Goal: Task Accomplishment & Management: Complete application form

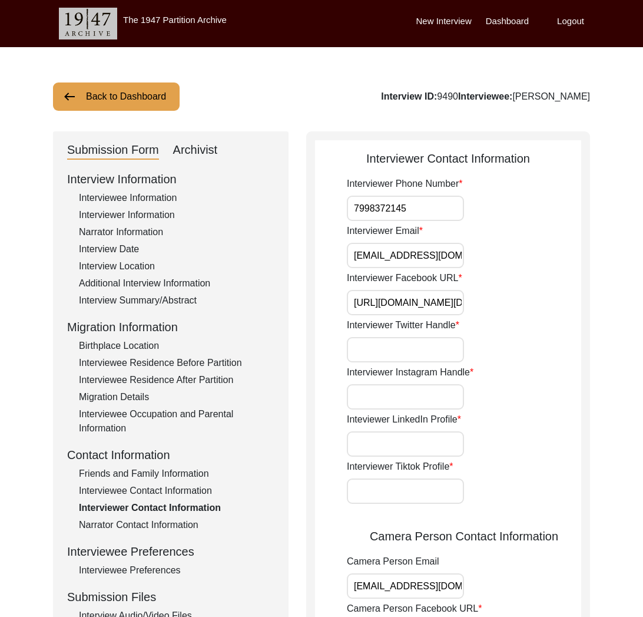
click at [123, 86] on button "Back to Dashboard" at bounding box center [116, 96] width 127 height 28
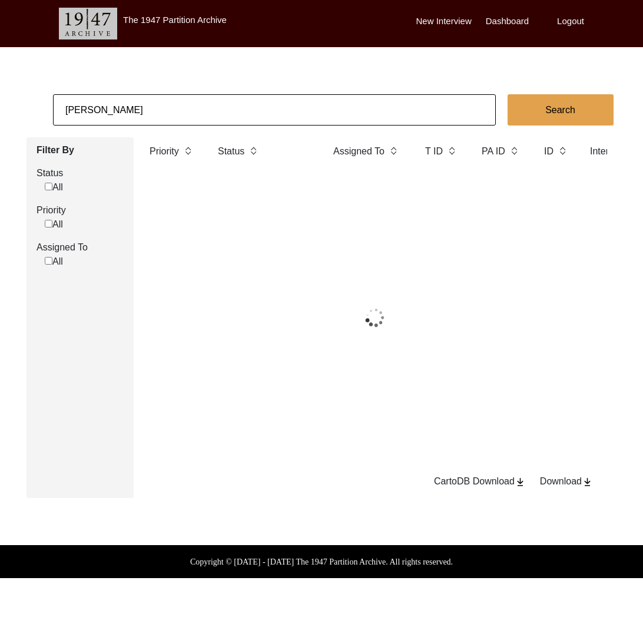
drag, startPoint x: 123, startPoint y: 84, endPoint x: 128, endPoint y: 102, distance: 18.9
click at [123, 87] on body "The 1947 Partition Archive New Interview Dashboard Logout [PERSON_NAME] Search …" at bounding box center [321, 289] width 643 height 578
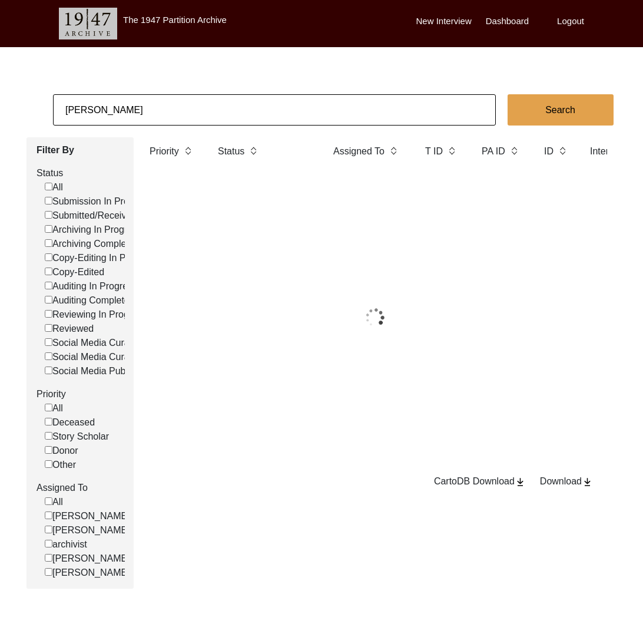
click at [129, 103] on input "[PERSON_NAME]" at bounding box center [274, 109] width 443 height 31
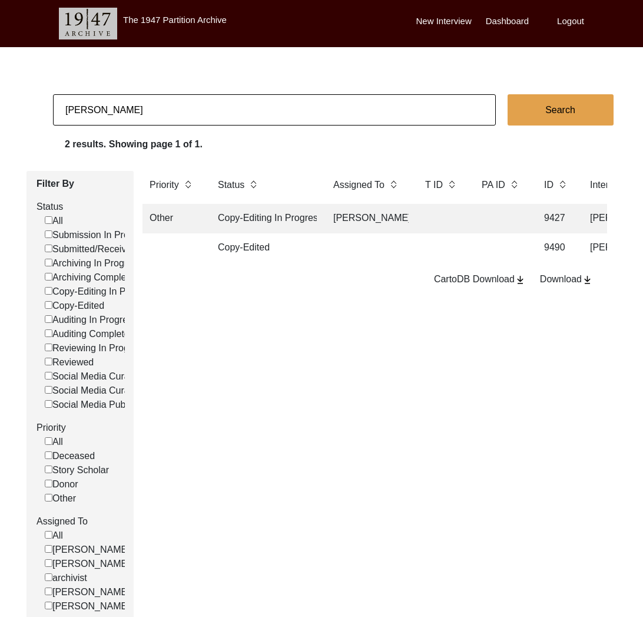
click at [129, 103] on input "[PERSON_NAME]" at bounding box center [274, 109] width 443 height 31
type input "5767"
checkbox input "false"
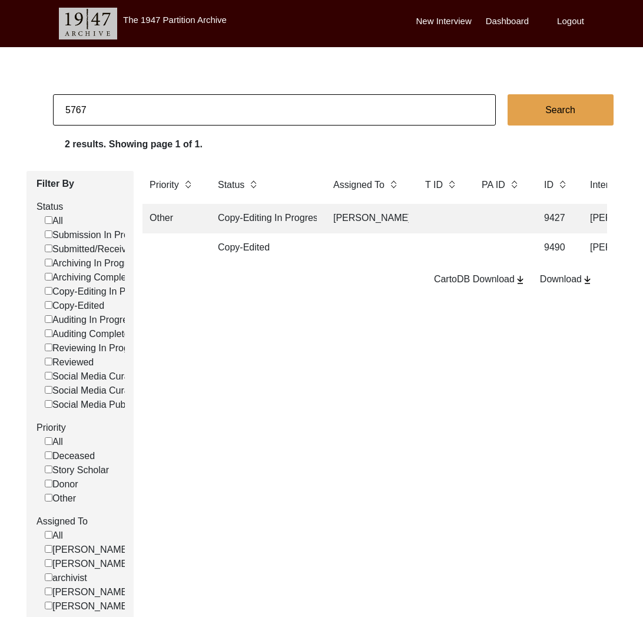
checkbox input "false"
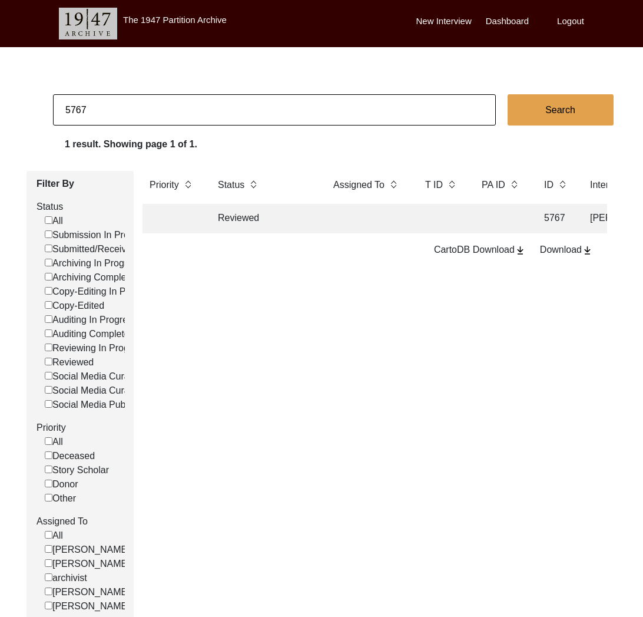
click at [256, 212] on td "Reviewed" at bounding box center [264, 218] width 106 height 29
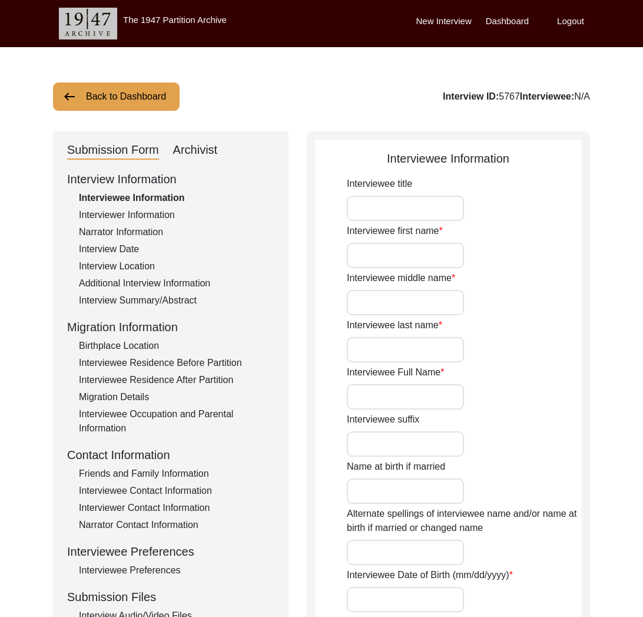
type input "Mr"
type input "Suresh"
type input "Chandra"
type input "Java"
type input "[PERSON_NAME]"
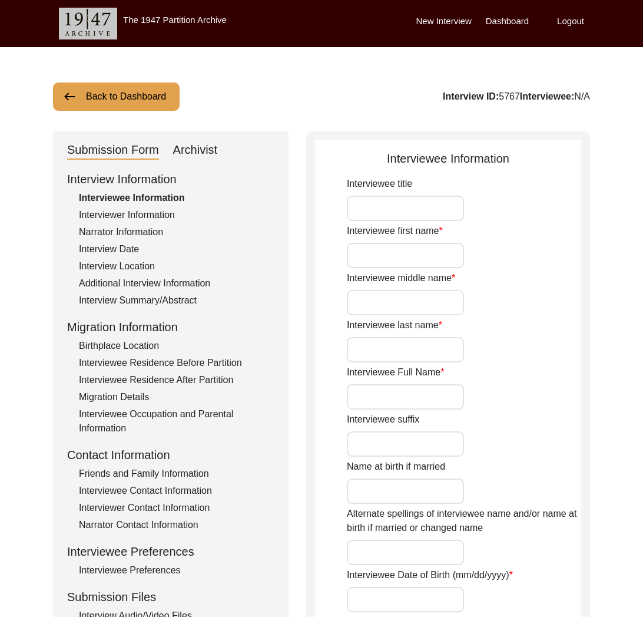
type input "[PERSON_NAME]"
type input "[DATE]"
type input "74"
type textarea "-Interview [PERSON_NAME] states: "In his village the"
type input "[DEMOGRAPHIC_DATA]"
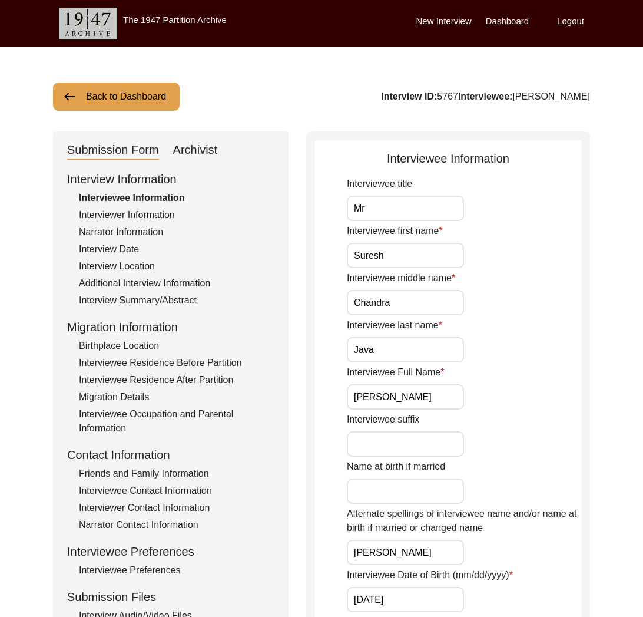
click at [177, 472] on div "Friends and Family Information" at bounding box center [177, 474] width 196 height 14
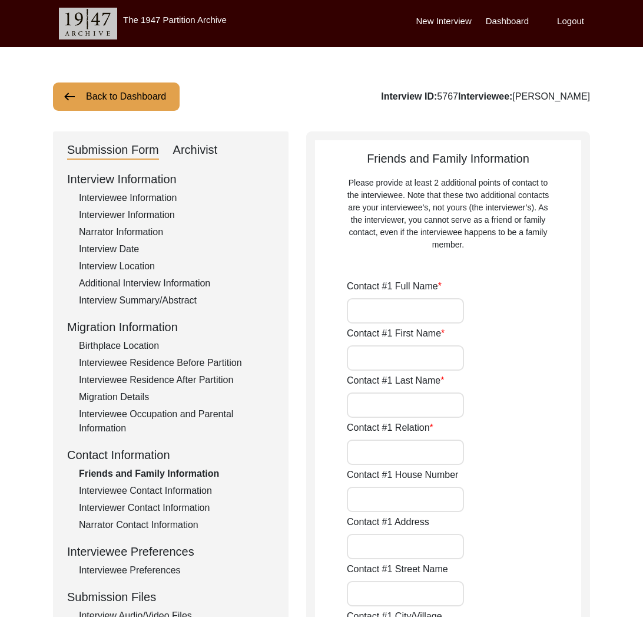
click at [177, 487] on div "Interviewee Contact Information" at bounding box center [177, 491] width 196 height 14
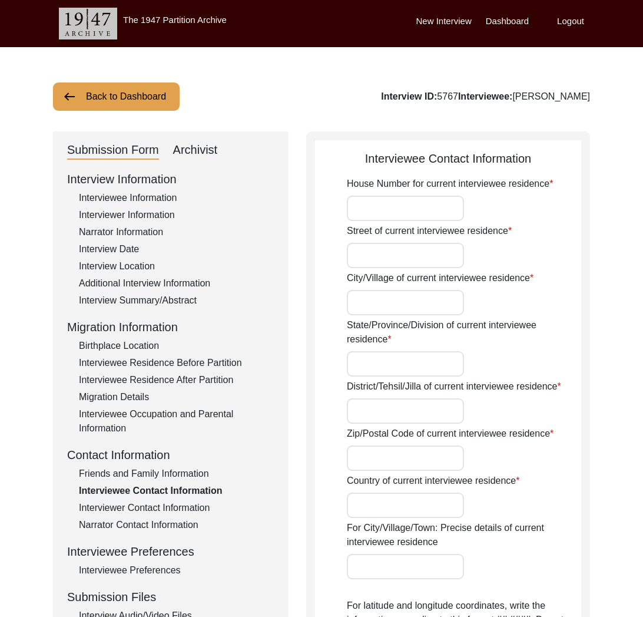
type input "63"
type input "Nayapuri"
type input "Karnal"
type input "Haryana"
type input "132001"
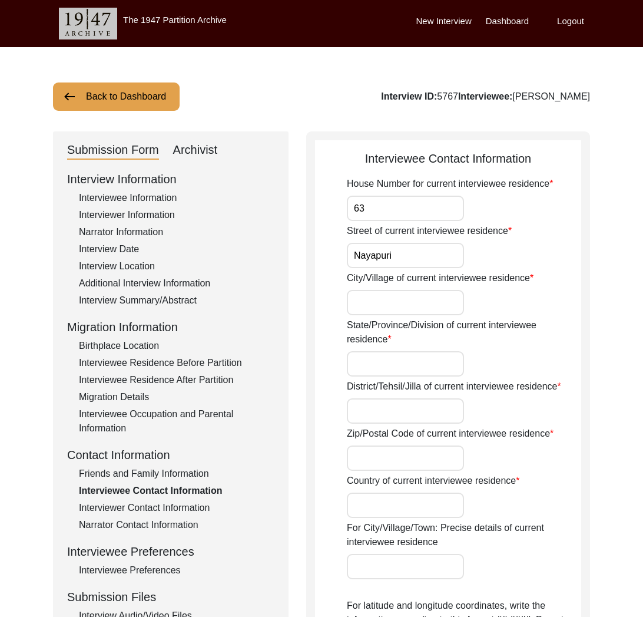
type input "[GEOGRAPHIC_DATA]"
type input "Karnal, [GEOGRAPHIC_DATA], [GEOGRAPHIC_DATA]"
type input "29.6856"
type input "76.9904"
type input "9416484369"
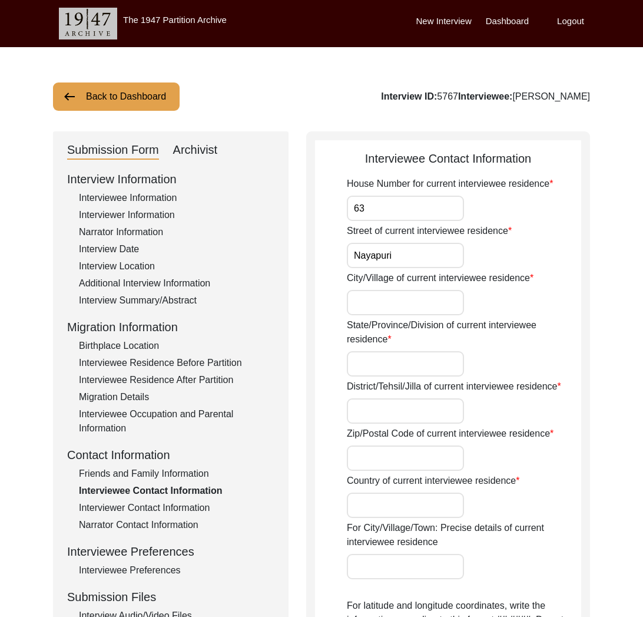
type input "[EMAIL_ADDRESS][DOMAIN_NAME]"
type textarea "Phone number not working. Emailed for alternate number."
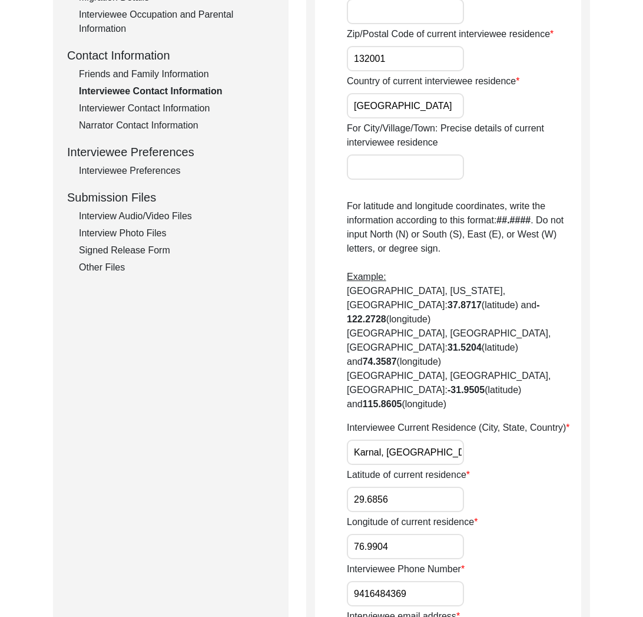
scroll to position [498, 0]
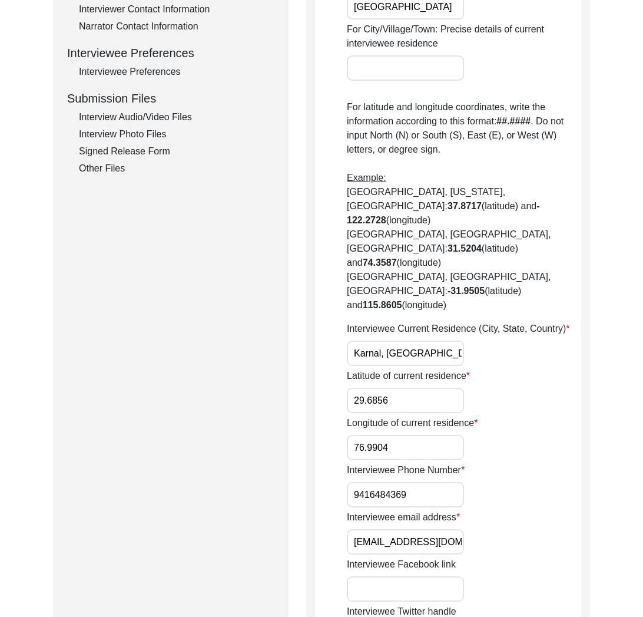
click at [397, 529] on input "[EMAIL_ADDRESS][DOMAIN_NAME]" at bounding box center [405, 541] width 117 height 25
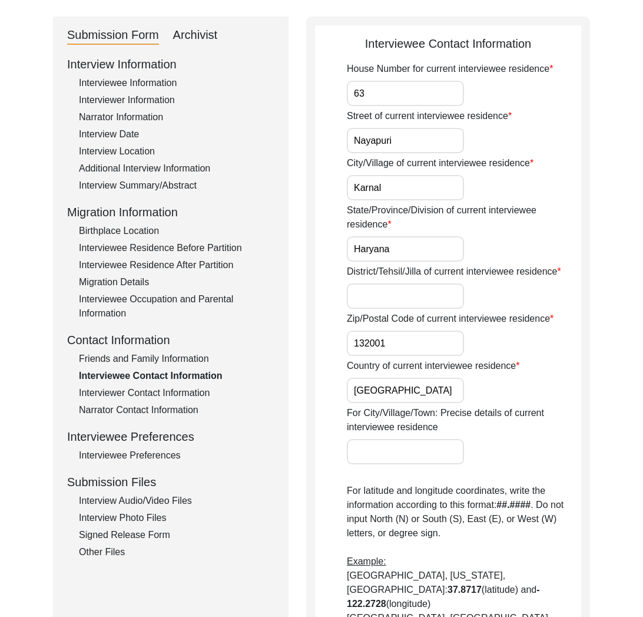
scroll to position [0, 0]
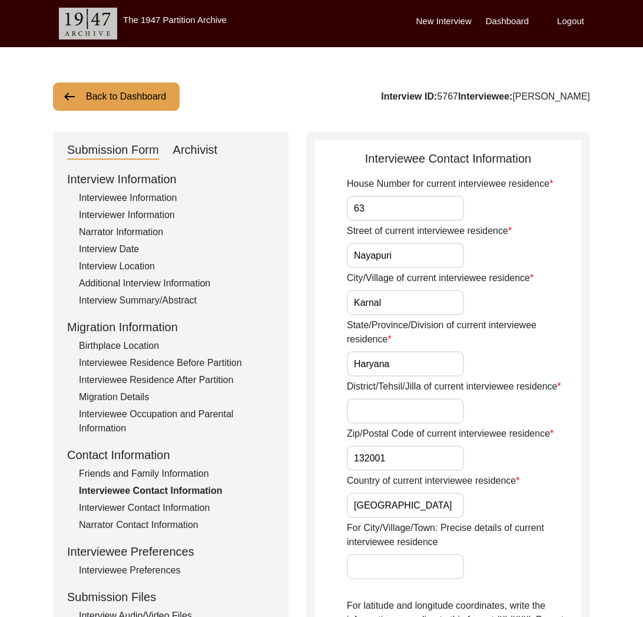
click at [134, 96] on button "Back to Dashboard" at bounding box center [116, 96] width 127 height 28
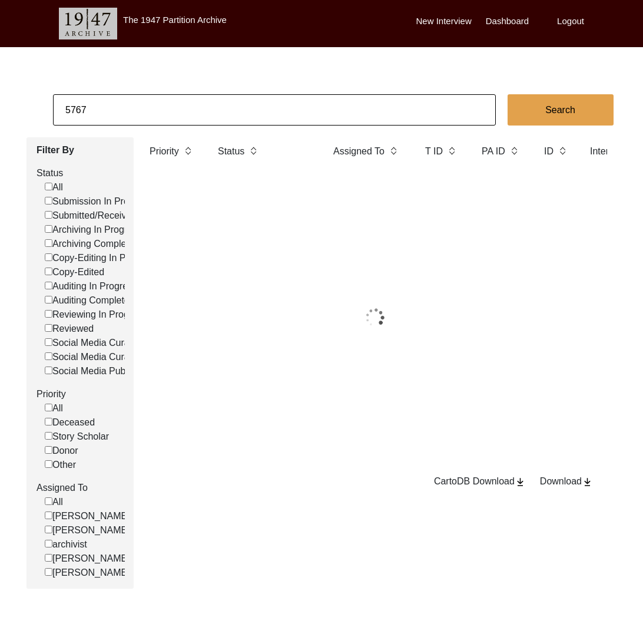
click at [134, 98] on input "5767" at bounding box center [274, 109] width 443 height 31
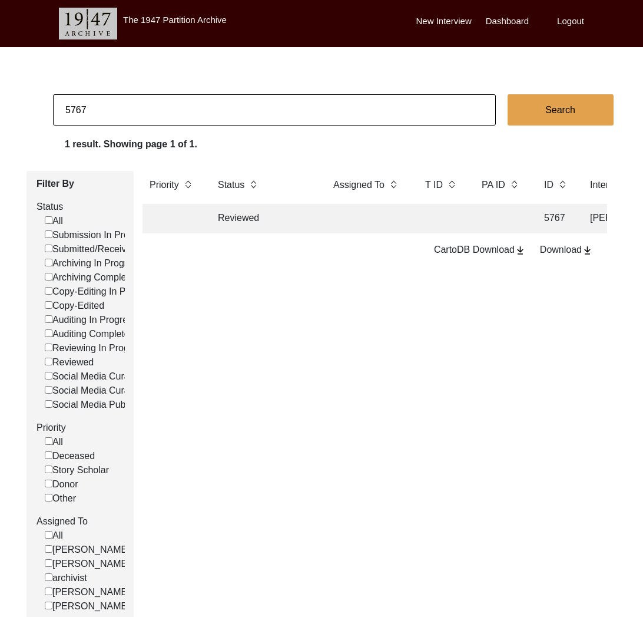
paste input "318"
type input "3187"
checkbox input "false"
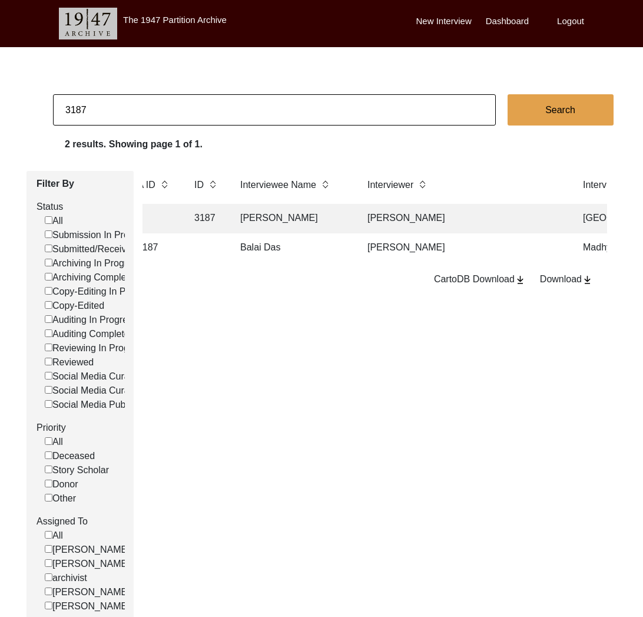
click at [279, 251] on td "Balai Das" at bounding box center [292, 247] width 118 height 29
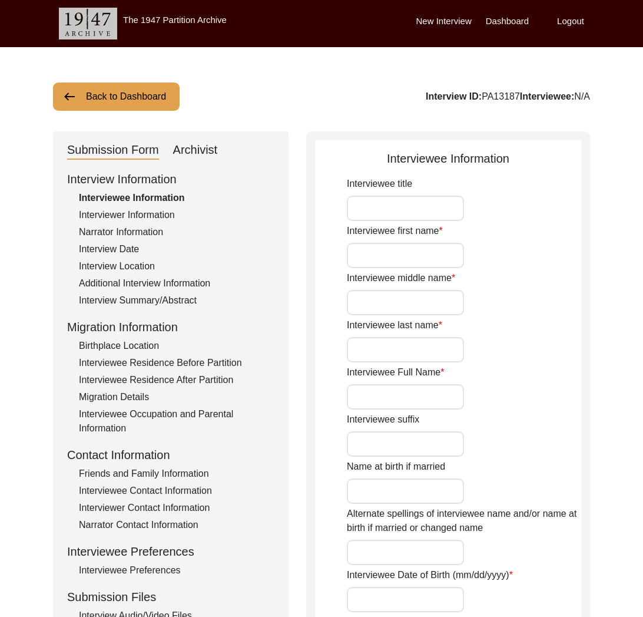
type input "Balai"
type input "n/a"
type input "Das"
type input "Balai Das"
type input "[DATE]"
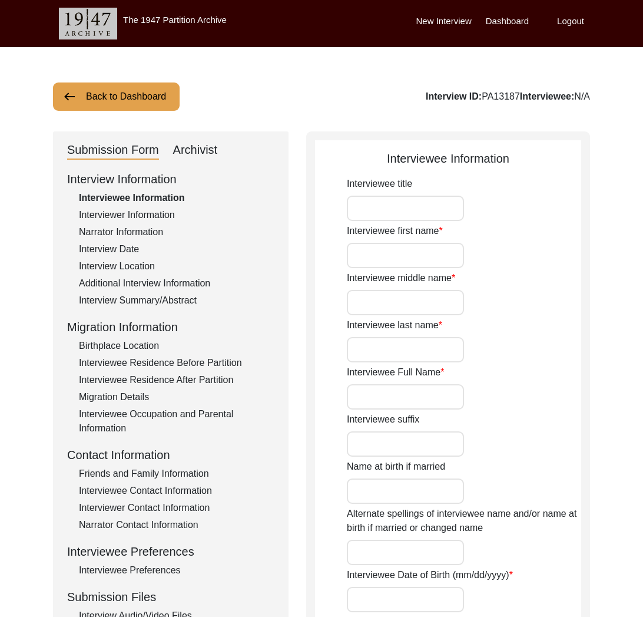
type input "83"
type input "[DEMOGRAPHIC_DATA]"
type input "Bengali"
click at [130, 102] on button "Back to Dashboard" at bounding box center [116, 96] width 127 height 28
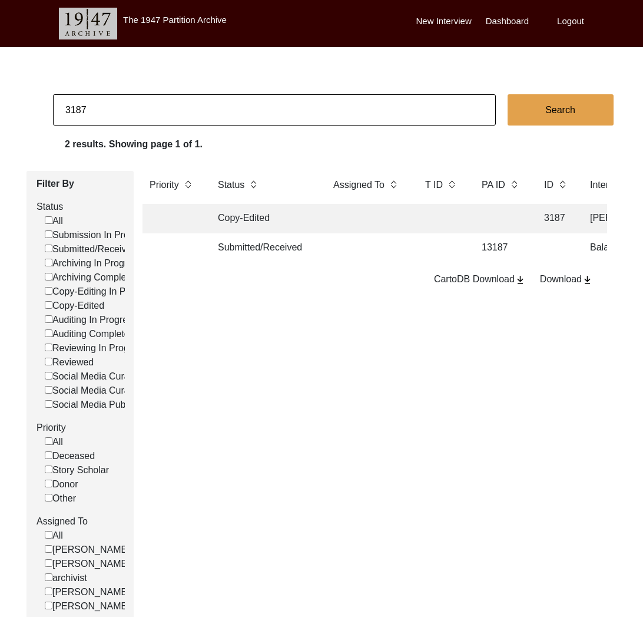
click at [284, 219] on td "Copy-Edited" at bounding box center [264, 218] width 106 height 29
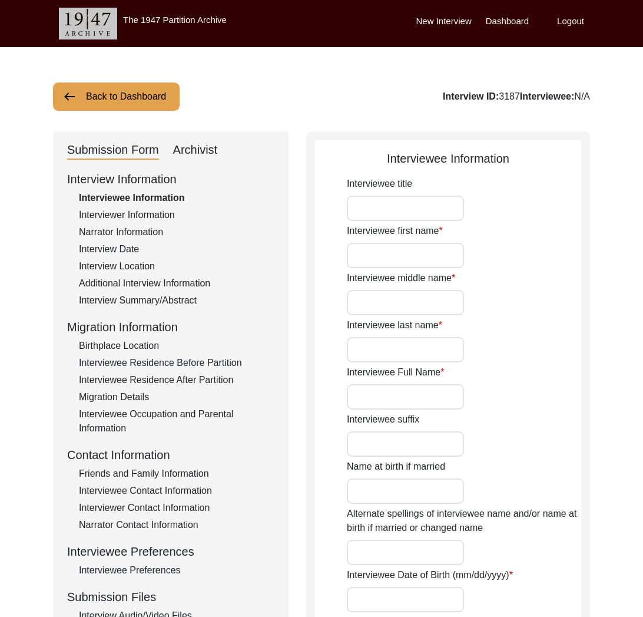
type input "[PERSON_NAME]"
type input "[DATE]"
type input "[DEMOGRAPHIC_DATA]"
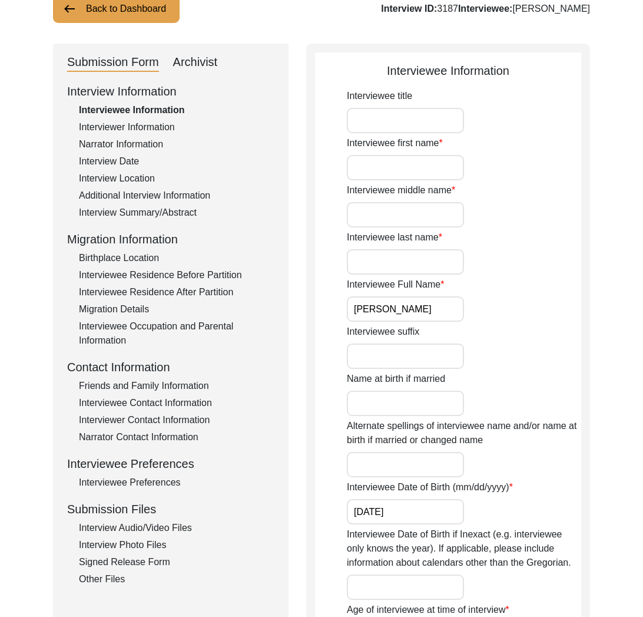
scroll to position [134, 0]
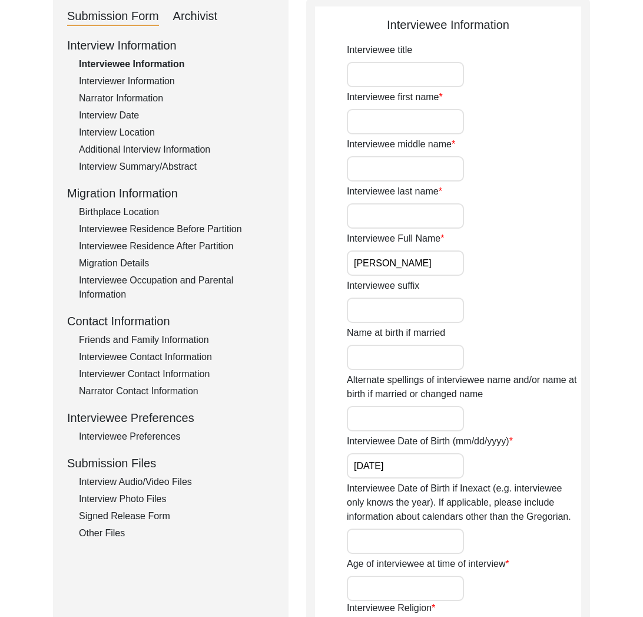
click at [154, 339] on div "Friends and Family Information" at bounding box center [177, 340] width 196 height 14
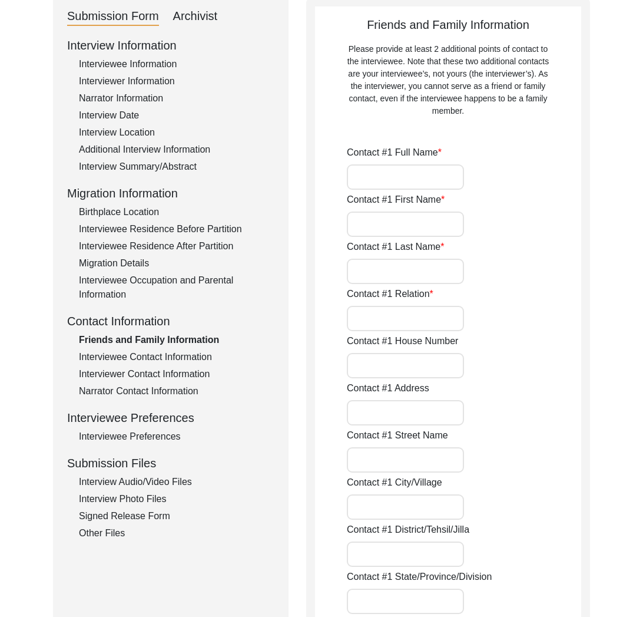
type input "[PERSON_NAME]"
type input "Daughter"
type input "[STREET_ADDRESS]"
type input "[GEOGRAPHIC_DATA]"
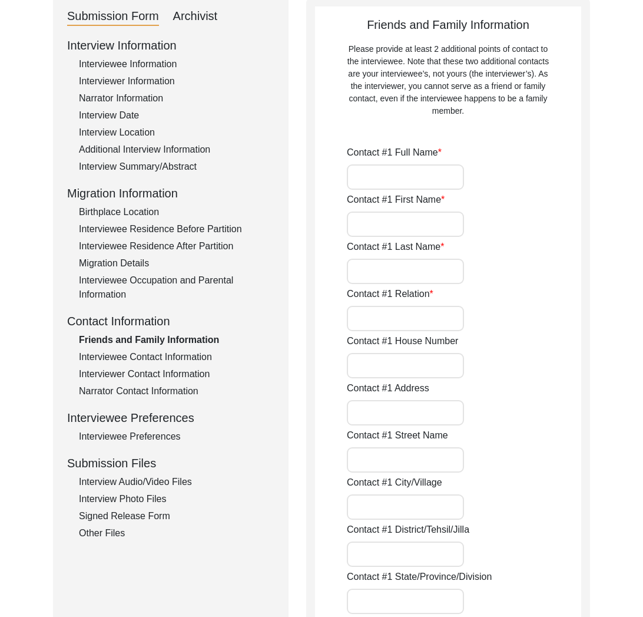
type input "110021"
type input "[GEOGRAPHIC_DATA]"
type input "919650148844"
type input "[EMAIL_ADDRESS][DOMAIN_NAME]"
type input "[PERSON_NAME]"
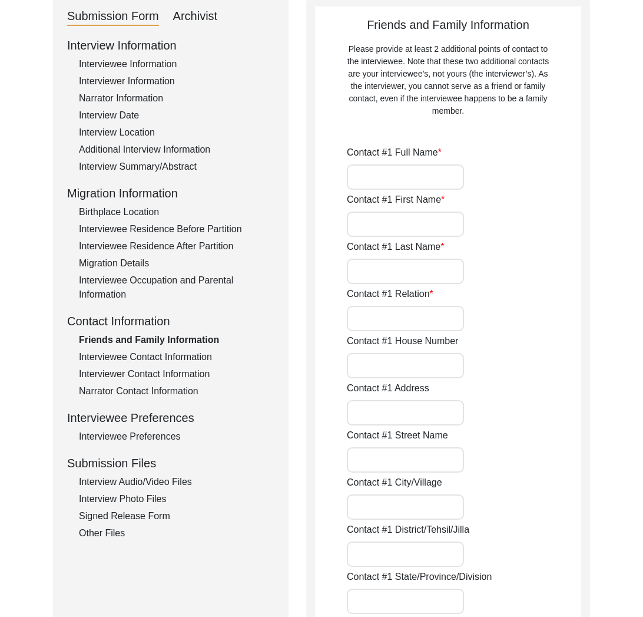
type input "Daughter"
type input "[STREET_ADDRESS][PERSON_NAME]"
type input "[GEOGRAPHIC_DATA]"
type input "110021"
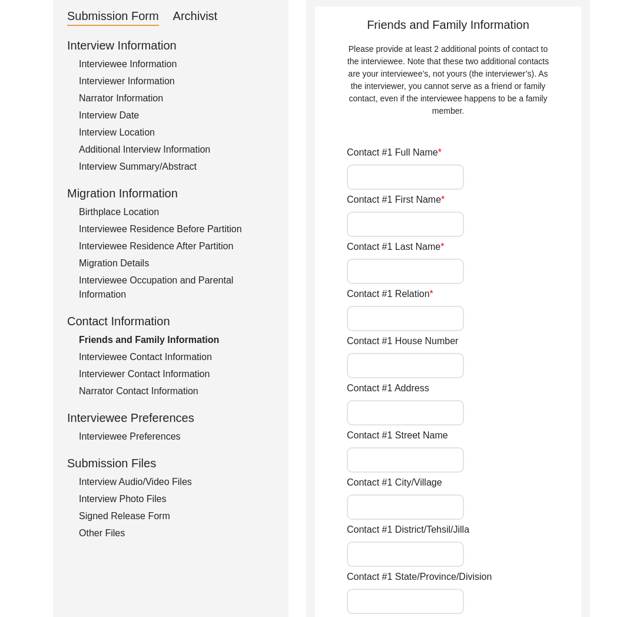
type input "[GEOGRAPHIC_DATA]"
type input "919711952077"
type input "[EMAIL_ADDRESS][DOMAIN_NAME]"
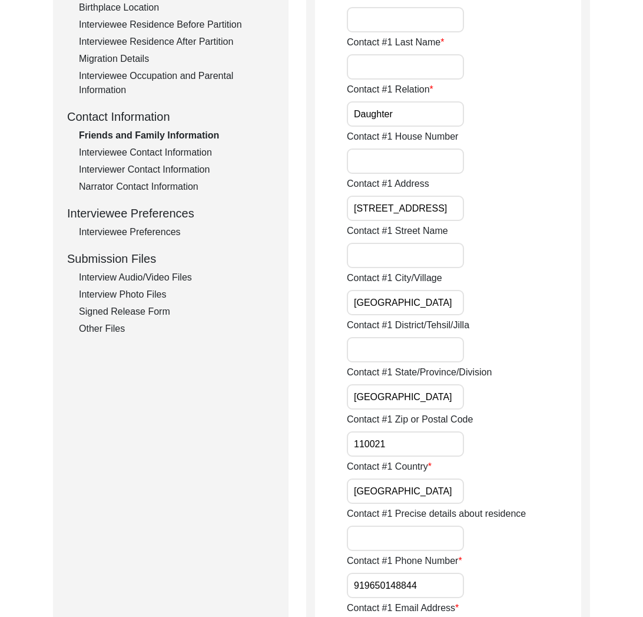
scroll to position [181, 0]
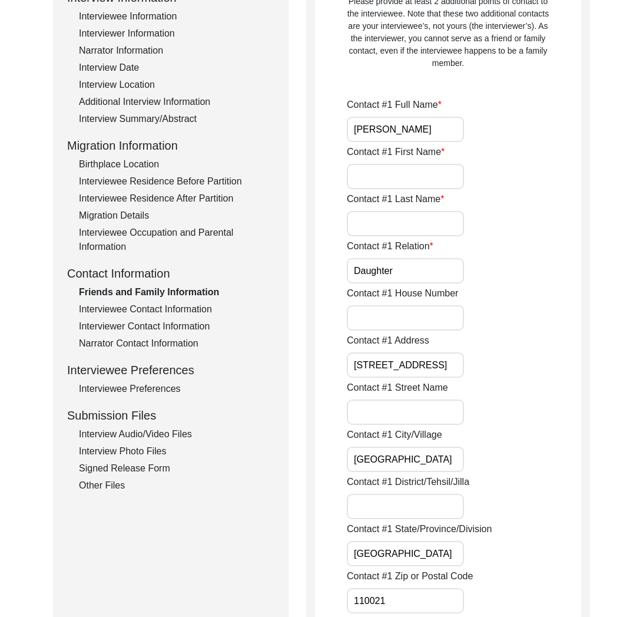
click at [181, 315] on div "Interviewee Contact Information" at bounding box center [177, 309] width 196 height 14
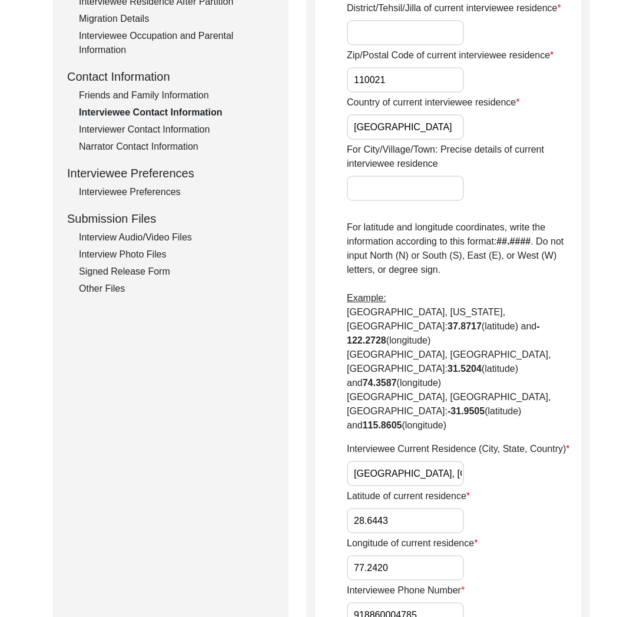
scroll to position [52, 0]
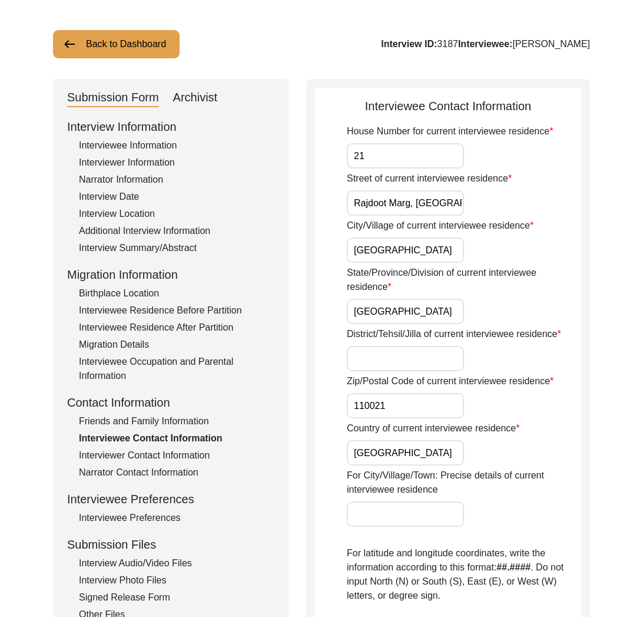
click at [168, 420] on div "Friends and Family Information" at bounding box center [177, 421] width 196 height 14
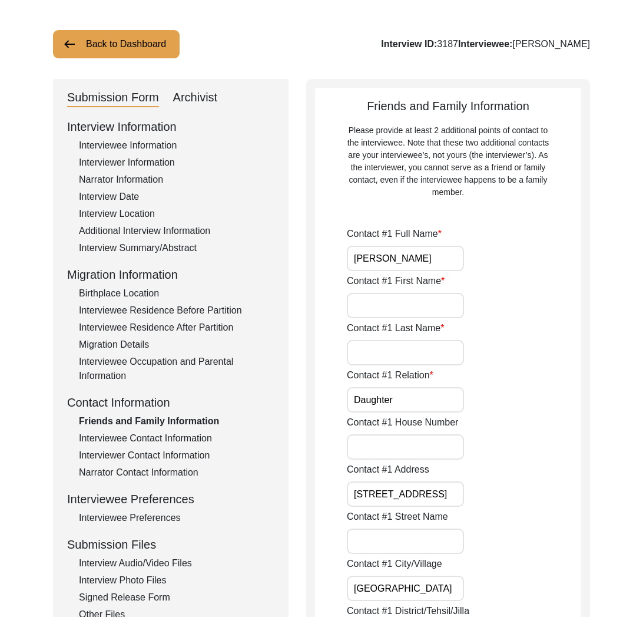
click at [130, 53] on button "Back to Dashboard" at bounding box center [116, 44] width 127 height 28
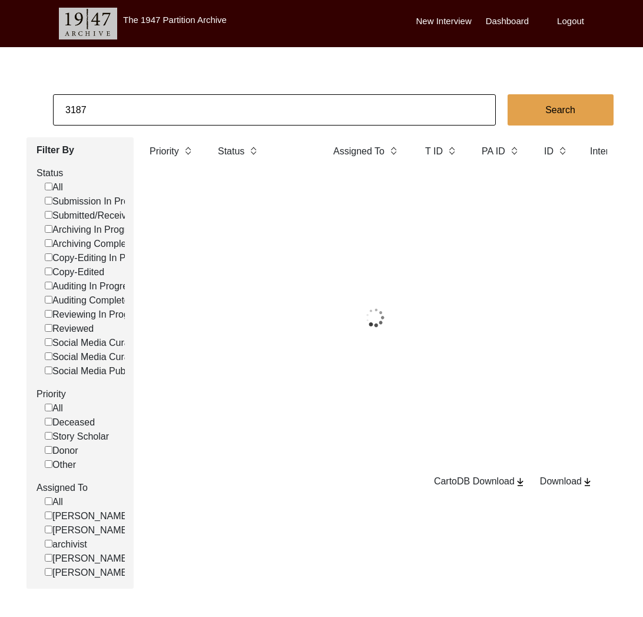
click at [130, 54] on body "The 1947 Partition Archive New Interview Dashboard Logout 3187 Search Filter By…" at bounding box center [321, 334] width 643 height 669
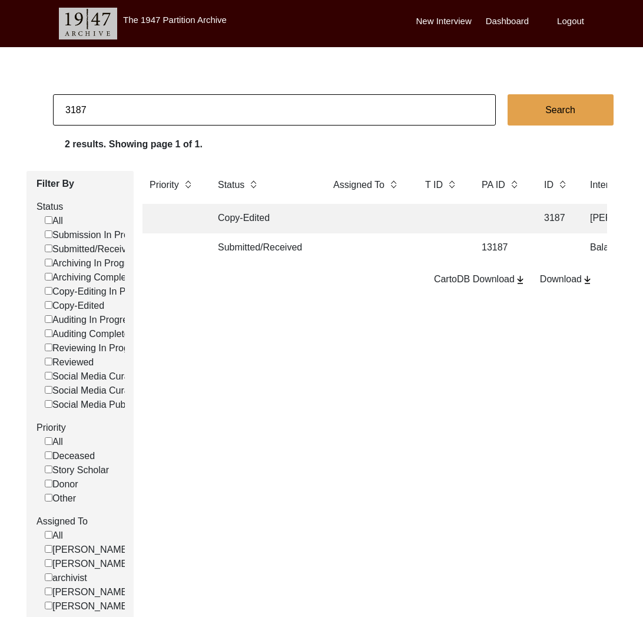
click at [115, 123] on input "3187" at bounding box center [274, 109] width 443 height 31
type input "5767"
checkbox input "false"
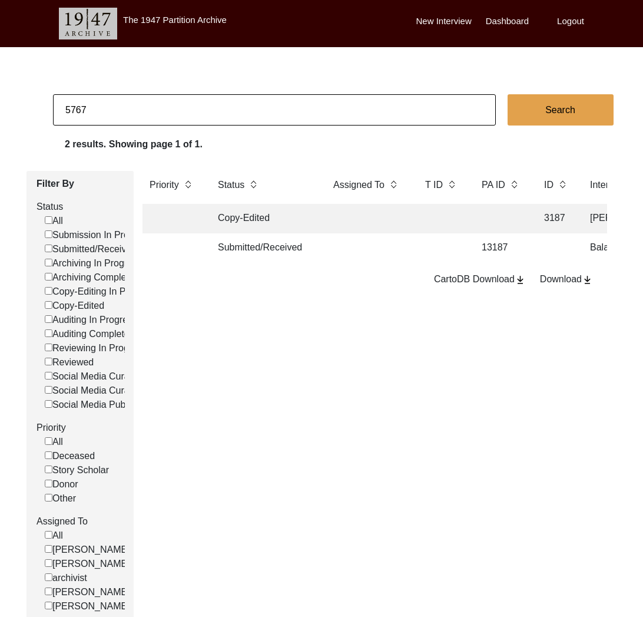
checkbox input "false"
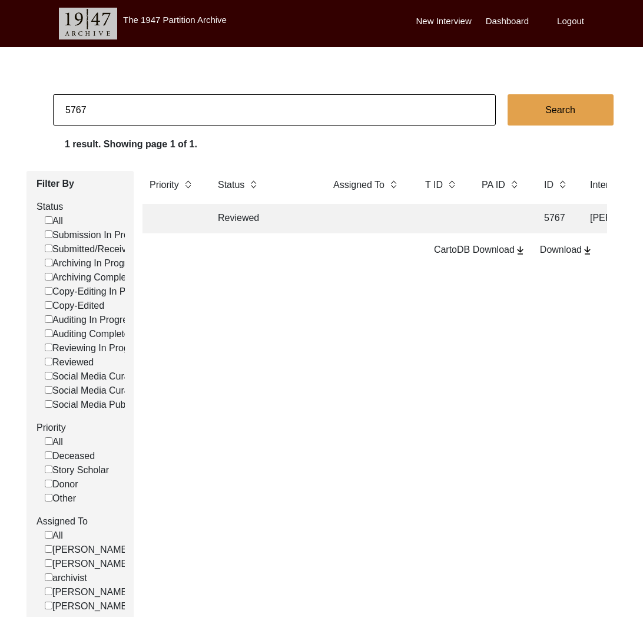
click at [236, 227] on td "Reviewed" at bounding box center [264, 218] width 106 height 29
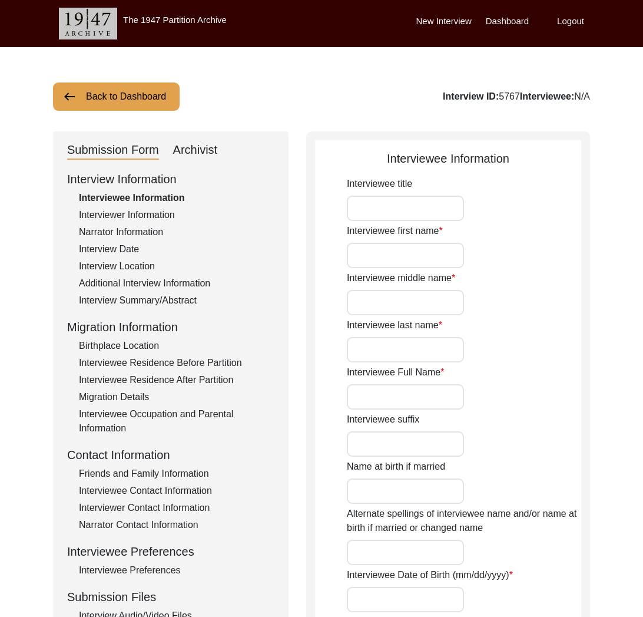
type input "Mr"
type input "Suresh"
type input "Chandra"
type input "Java"
type input "[PERSON_NAME]"
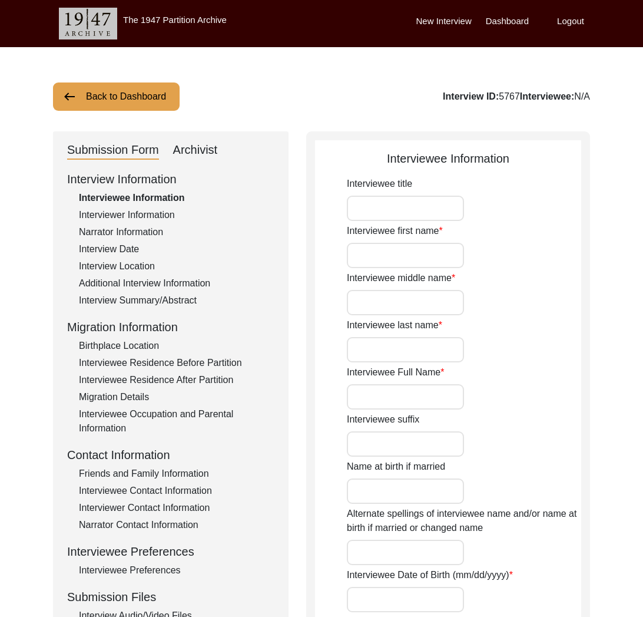
type input "[PERSON_NAME]"
type input "[DATE]"
type input "74"
type textarea "-Interview [PERSON_NAME] states: "In his village the"
type input "[DEMOGRAPHIC_DATA]"
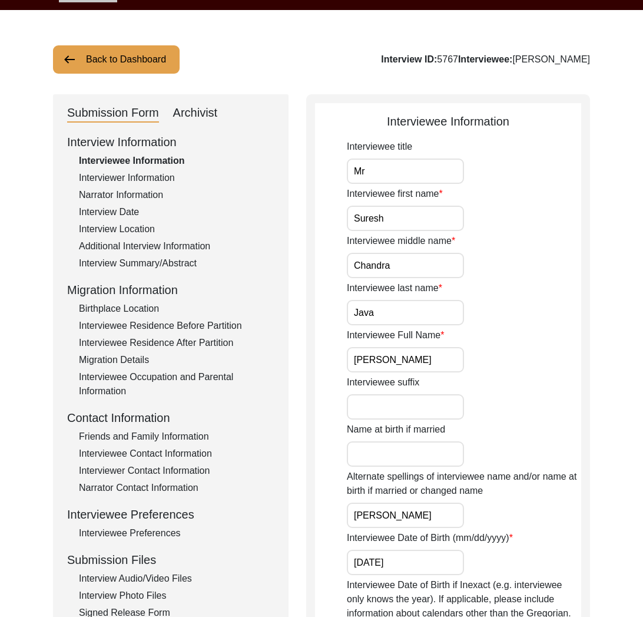
click at [170, 435] on div "Friends and Family Information" at bounding box center [177, 436] width 196 height 14
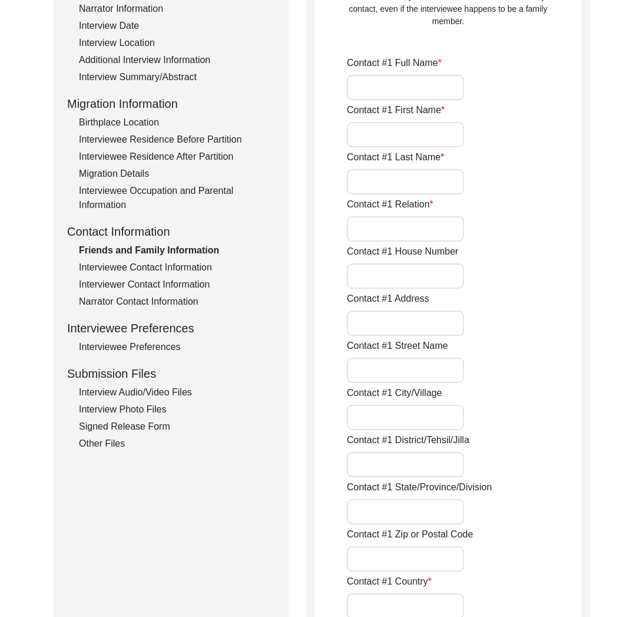
scroll to position [142, 0]
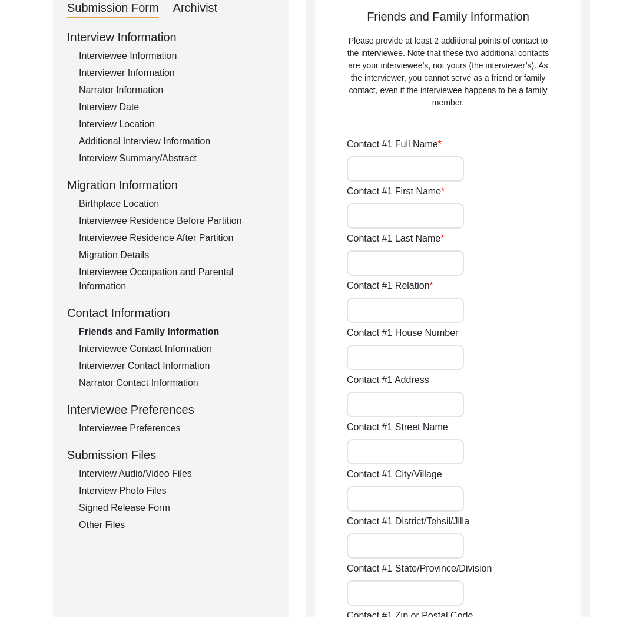
click at [175, 355] on div "Interviewee Contact Information" at bounding box center [177, 349] width 196 height 14
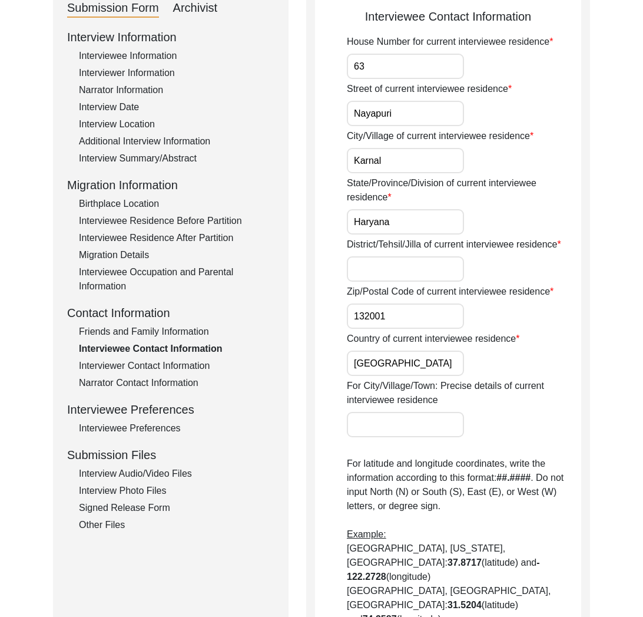
click at [180, 369] on div "Interviewer Contact Information" at bounding box center [177, 366] width 196 height 14
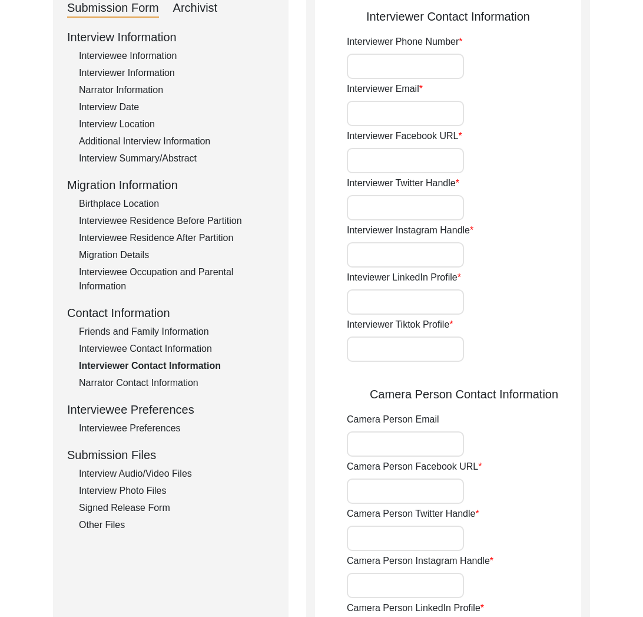
type input "7838372445"
type input "[EMAIL_ADDRESS][DOMAIN_NAME], [EMAIL_ADDRESS][DOMAIN_NAME]"
type input "[URL][DOMAIN_NAME]"
type input "@anachal_singh"
type input "@anachalgeeta"
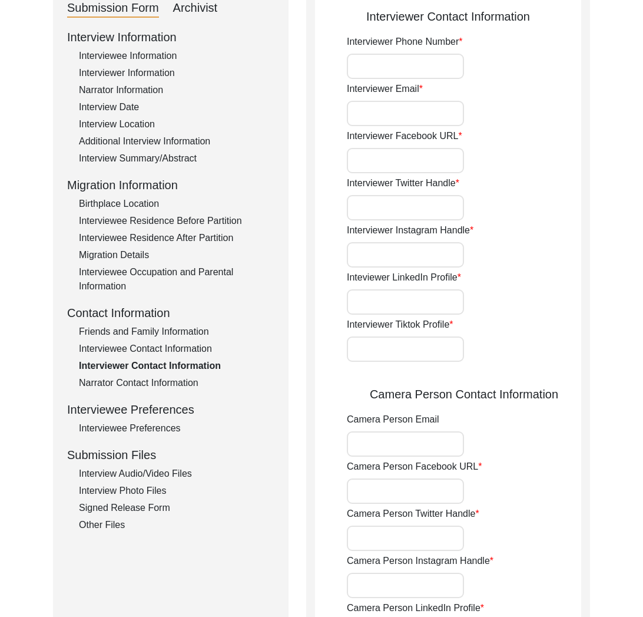
type input "[URL][DOMAIN_NAME]"
type input "none"
type input "[EMAIL_ADDRESS][DOMAIN_NAME], [EMAIL_ADDRESS][DOMAIN_NAME]"
type input "[URL][DOMAIN_NAME]"
type input "@anachal_singh"
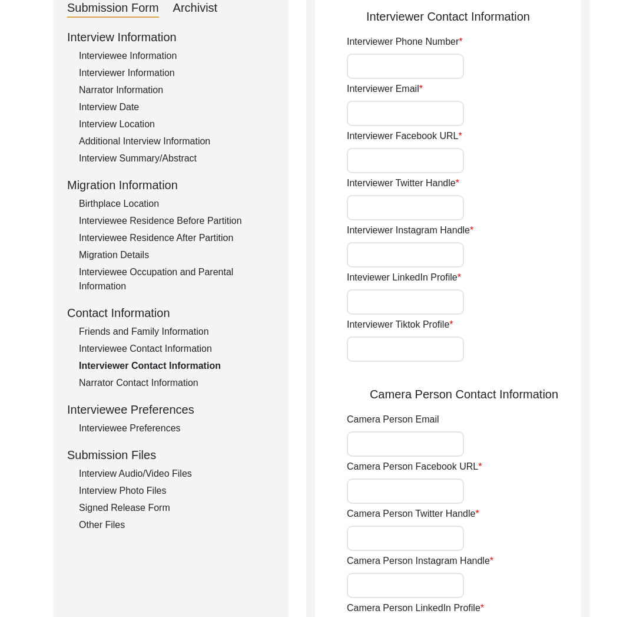
type input "@anachalgeeta"
type input "[URL][DOMAIN_NAME]"
type input "none"
type input "7838372445"
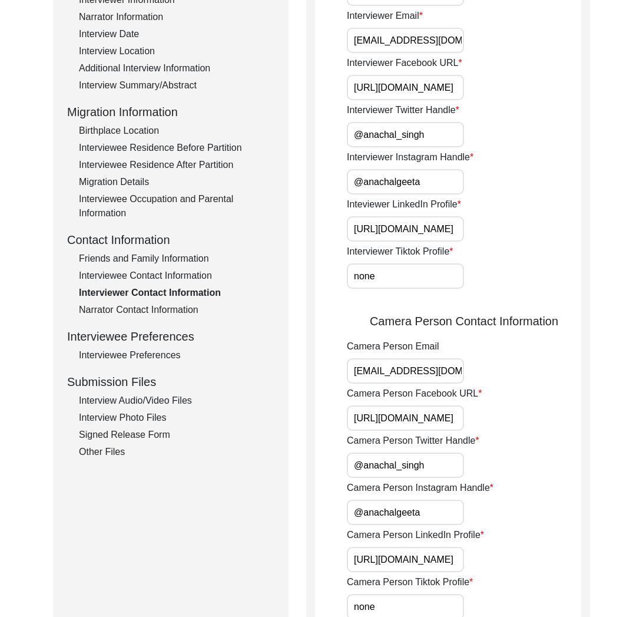
scroll to position [288, 0]
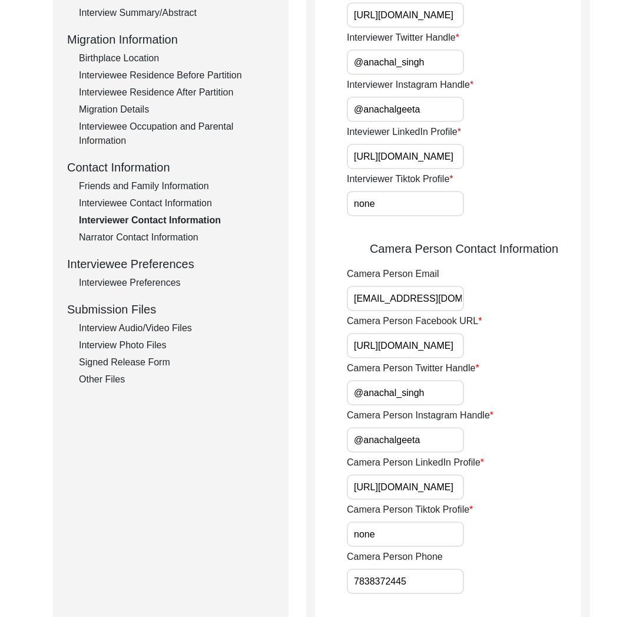
click at [115, 204] on div "Interviewee Contact Information" at bounding box center [177, 203] width 196 height 14
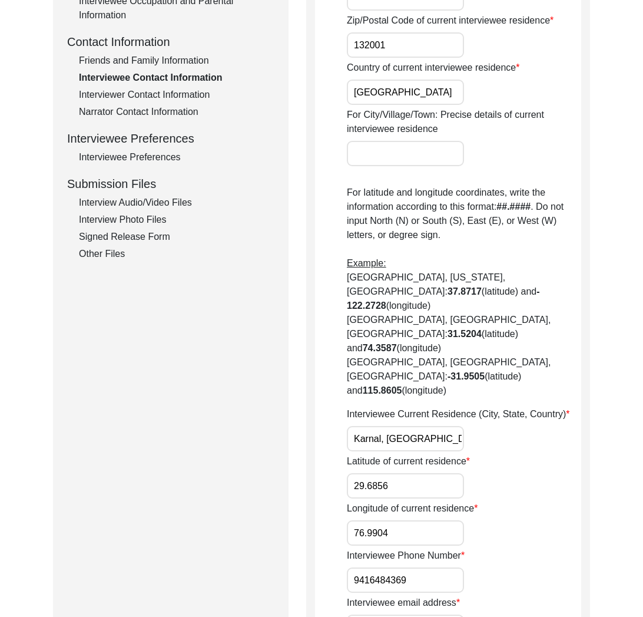
scroll to position [573, 0]
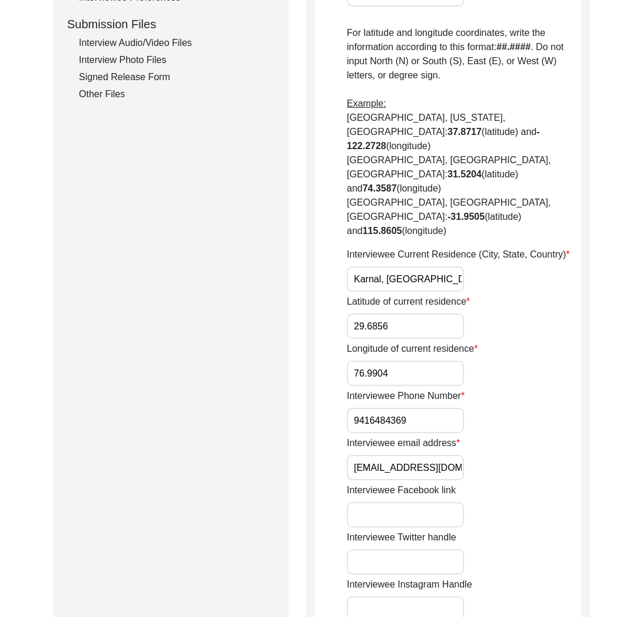
click at [412, 455] on input "[EMAIL_ADDRESS][DOMAIN_NAME]" at bounding box center [405, 467] width 117 height 25
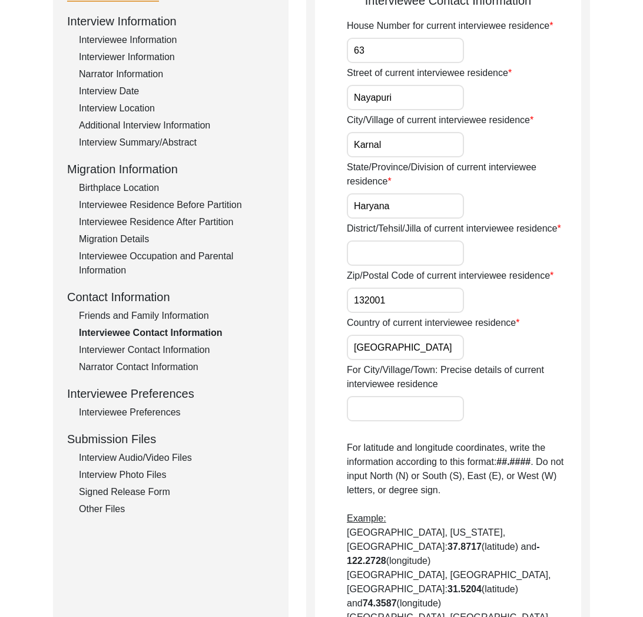
scroll to position [0, 0]
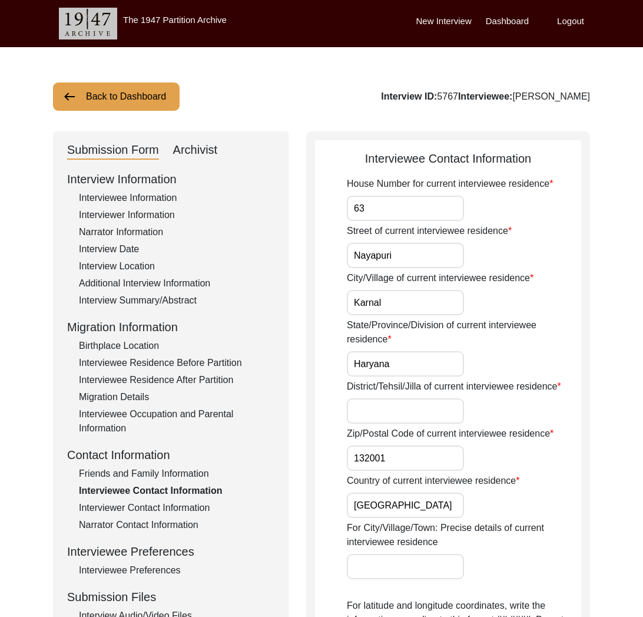
drag, startPoint x: 596, startPoint y: 98, endPoint x: 500, endPoint y: 99, distance: 96.0
copy div "[PERSON_NAME]"
click at [151, 106] on button "Back to Dashboard" at bounding box center [116, 96] width 127 height 28
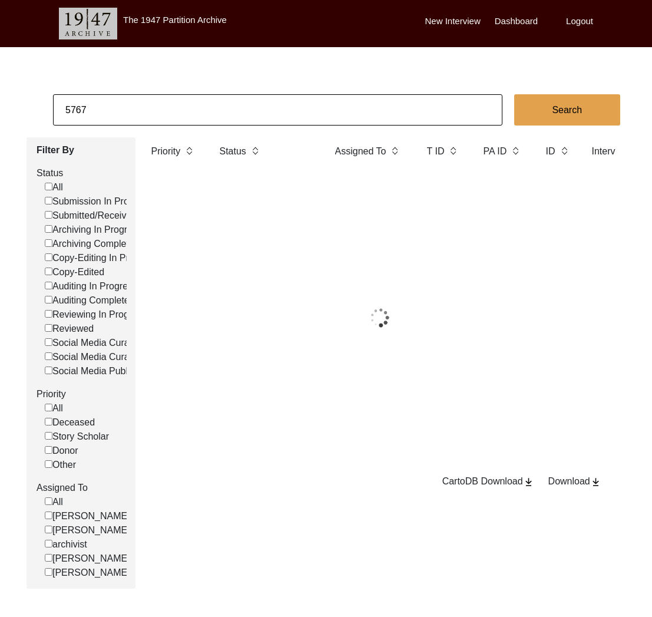
click at [156, 113] on input "5767" at bounding box center [278, 109] width 450 height 31
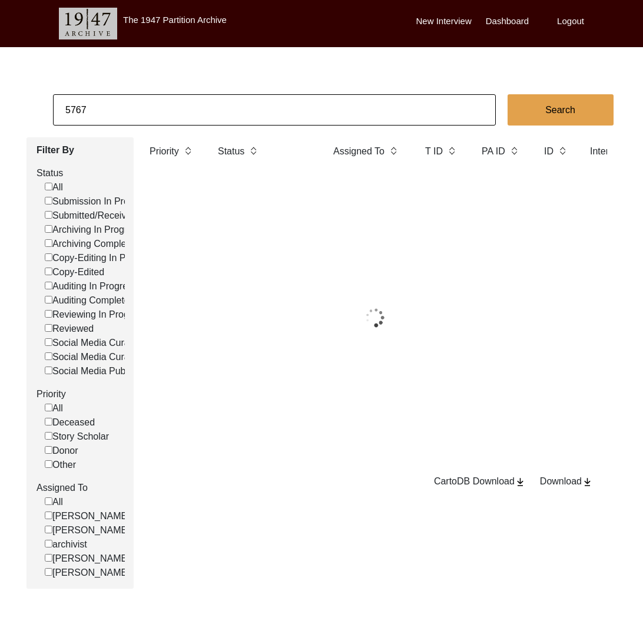
click at [156, 113] on input "5767" at bounding box center [274, 109] width 443 height 31
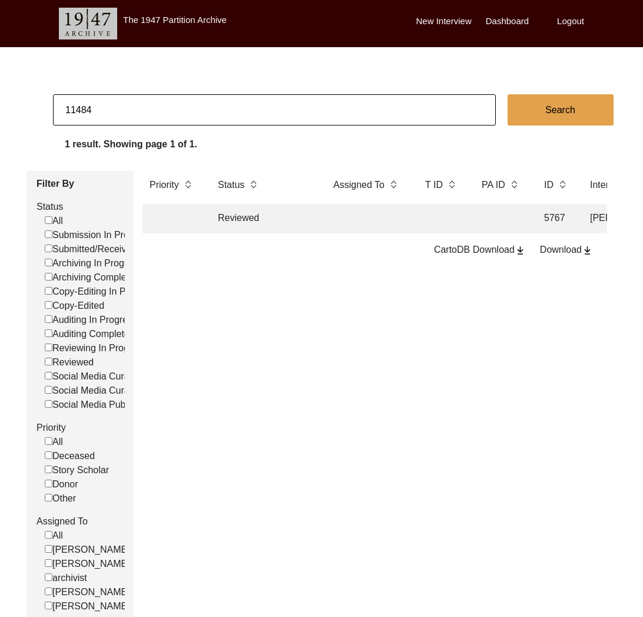
type input "11484"
checkbox input "false"
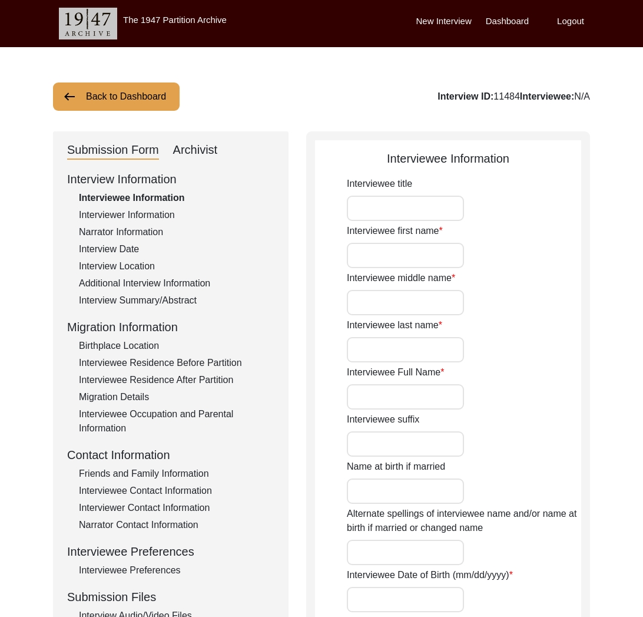
type input "Dr."
type input "[PERSON_NAME]"
type input "Natarajan"
type input "[PERSON_NAME]"
type input "[DATE]"
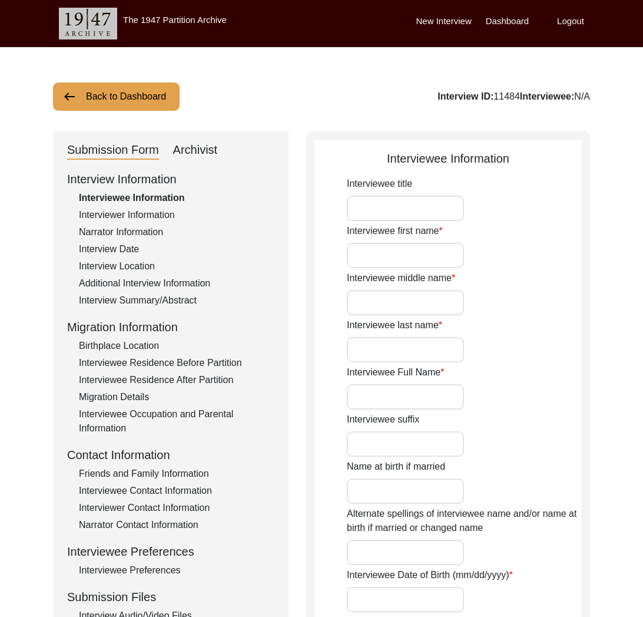
type input "94"
type input "[DEMOGRAPHIC_DATA]"
drag, startPoint x: 169, startPoint y: 495, endPoint x: 166, endPoint y: 490, distance: 6.4
click at [168, 493] on div "Interviewee Contact Information" at bounding box center [177, 491] width 196 height 14
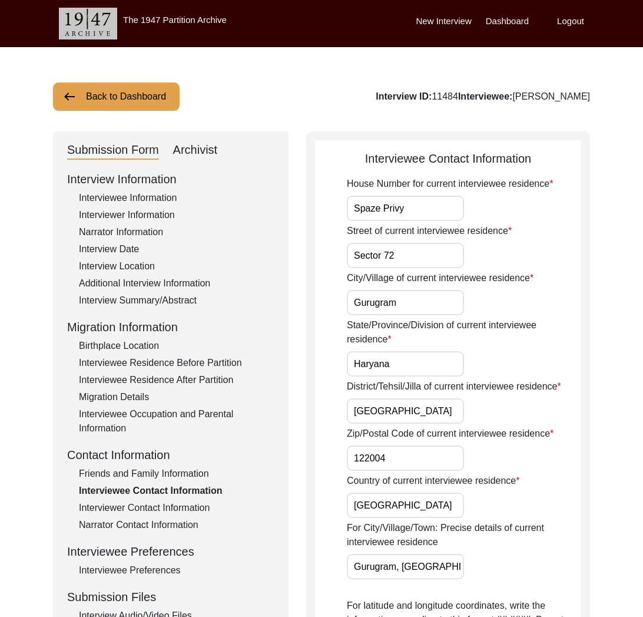
click at [162, 479] on div "Friends and Family Information" at bounding box center [177, 474] width 196 height 14
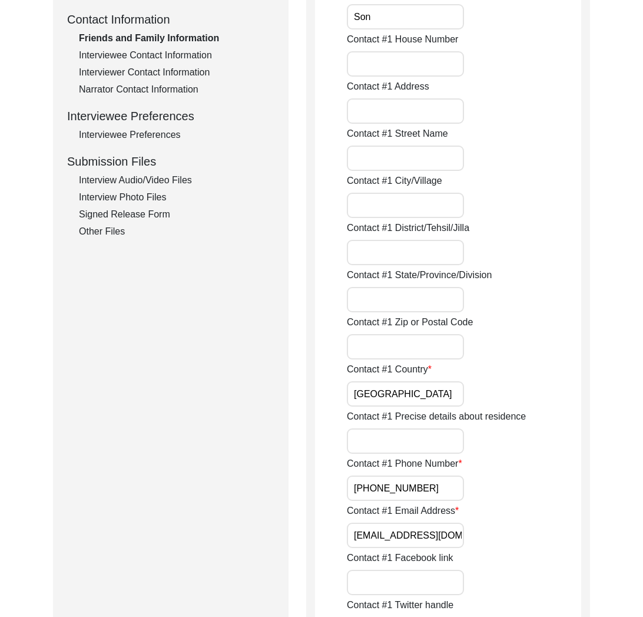
scroll to position [451, 0]
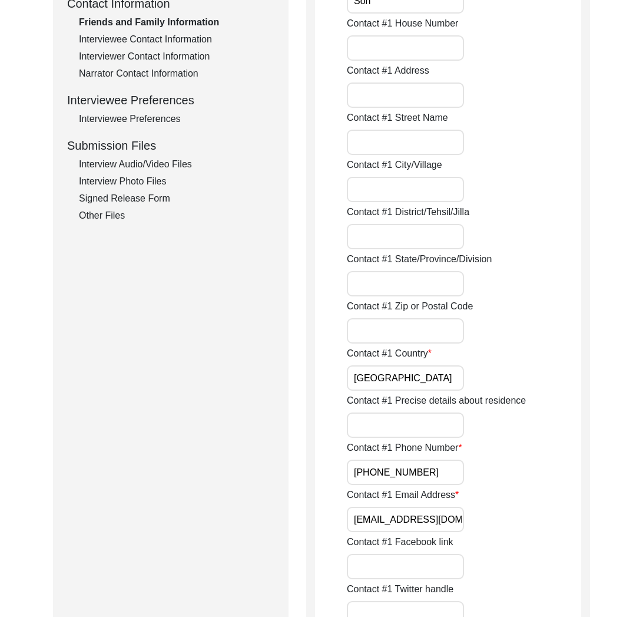
click at [398, 522] on input "[EMAIL_ADDRESS][DOMAIN_NAME]" at bounding box center [405, 519] width 117 height 25
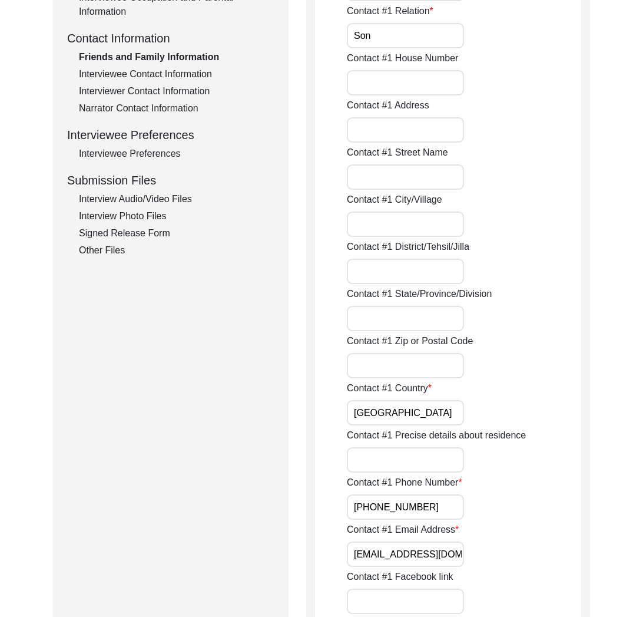
scroll to position [0, 0]
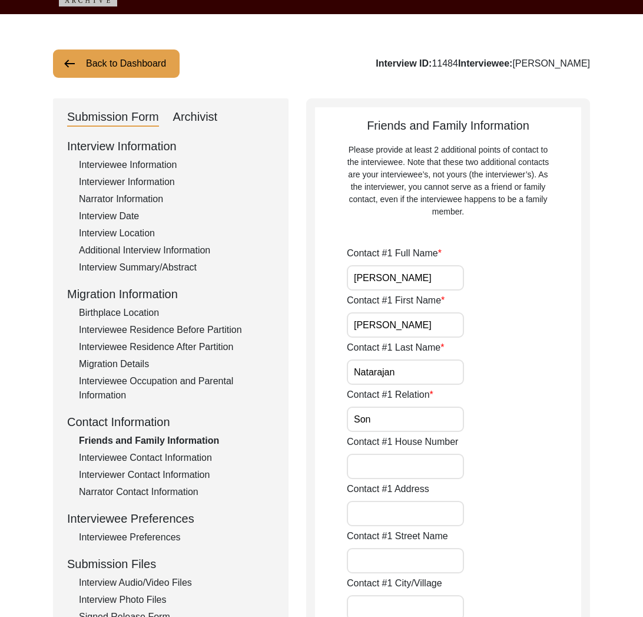
click at [201, 458] on div "Interviewee Contact Information" at bounding box center [177, 458] width 196 height 14
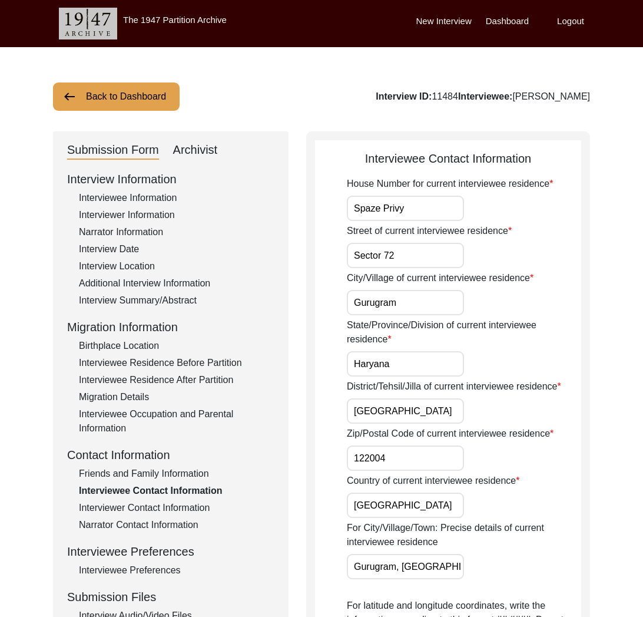
drag, startPoint x: 591, startPoint y: 100, endPoint x: 494, endPoint y: 101, distance: 97.8
copy div "[PERSON_NAME]"
click at [85, 101] on button "Back to Dashboard" at bounding box center [116, 96] width 127 height 28
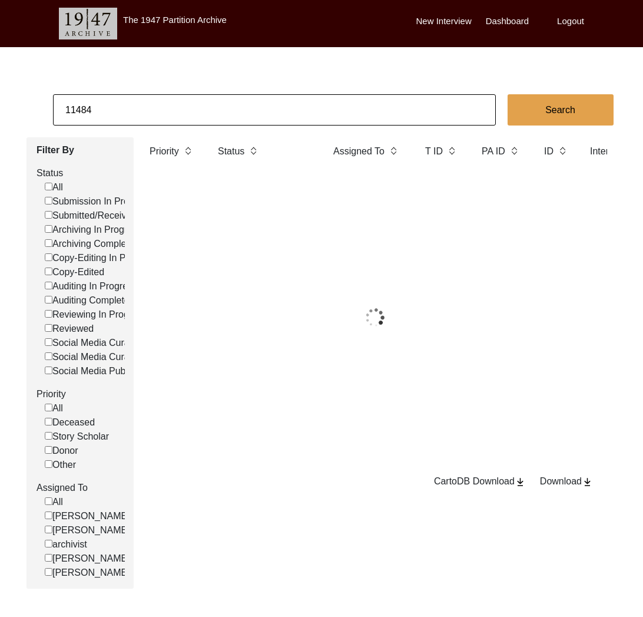
drag, startPoint x: 85, startPoint y: 108, endPoint x: 128, endPoint y: 110, distance: 43.7
click at [128, 110] on input "11484" at bounding box center [274, 109] width 443 height 31
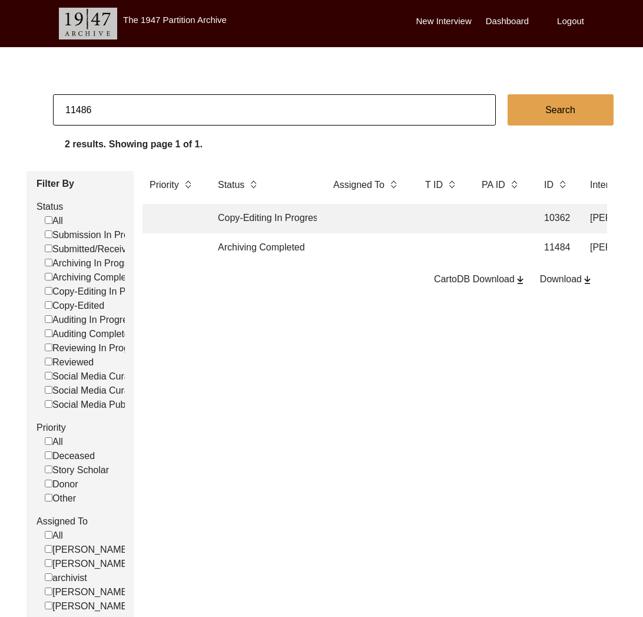
type input "11486"
checkbox input "false"
click at [286, 249] on td "Archiving Completed" at bounding box center [264, 247] width 106 height 29
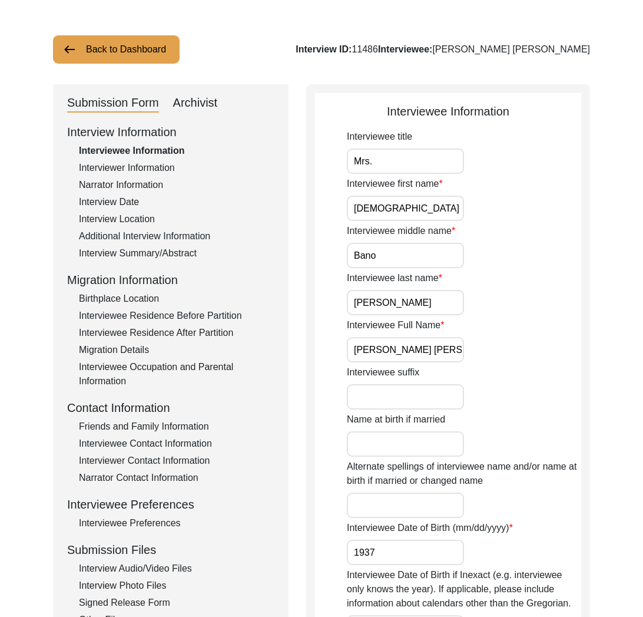
click at [158, 427] on div "Friends and Family Information" at bounding box center [177, 426] width 196 height 14
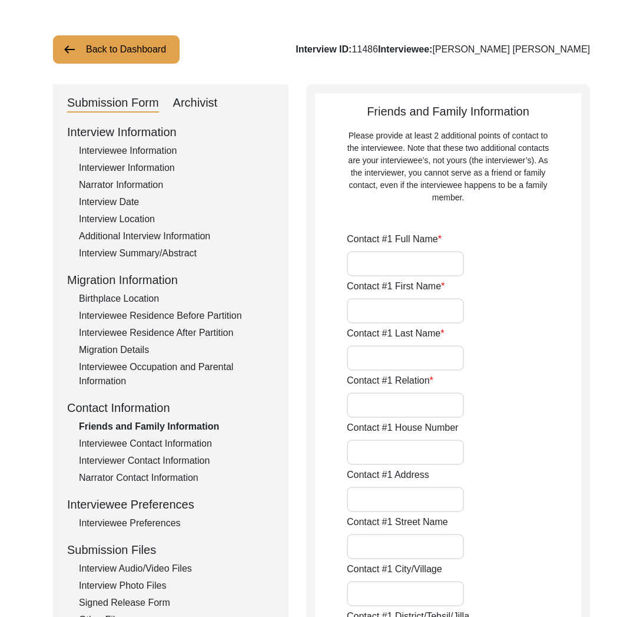
type input "[PERSON_NAME]-Hai"
type input "Aaliya"
type input "[PERSON_NAME]-Hai"
type input "Daughter"
type input "[US_STATE]"
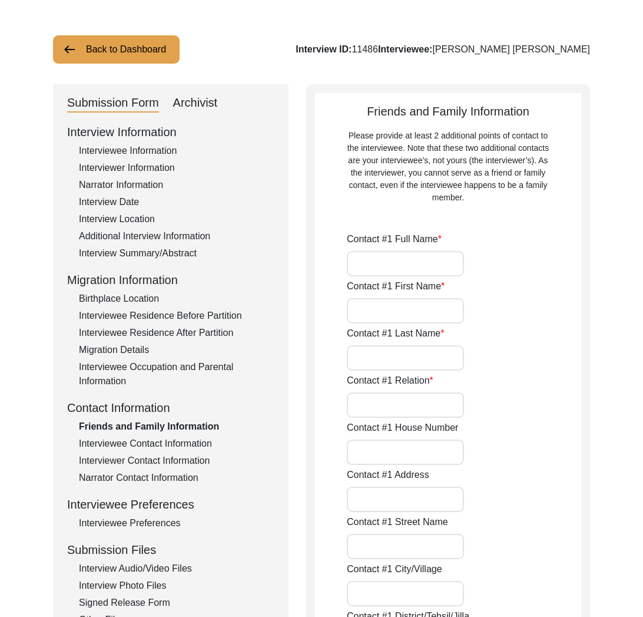
type input "[GEOGRAPHIC_DATA]"
type input "[PHONE_NUMBER]"
type input "[EMAIL_ADDRESS][DOMAIN_NAME]"
type input "-"
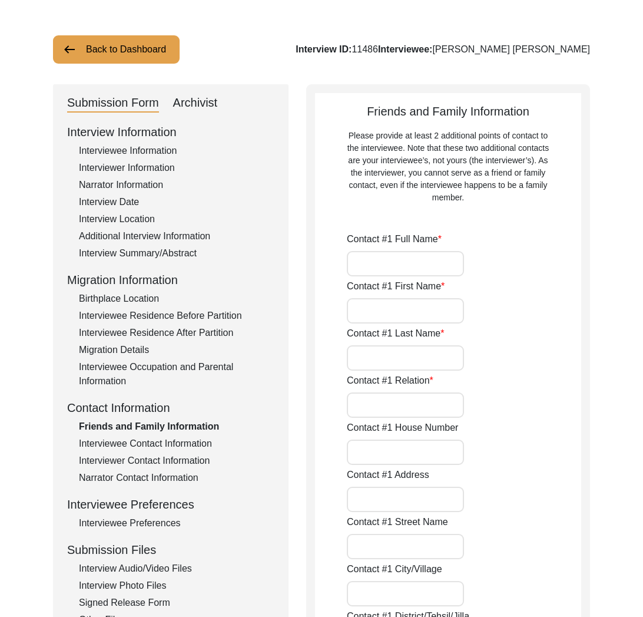
type input "-"
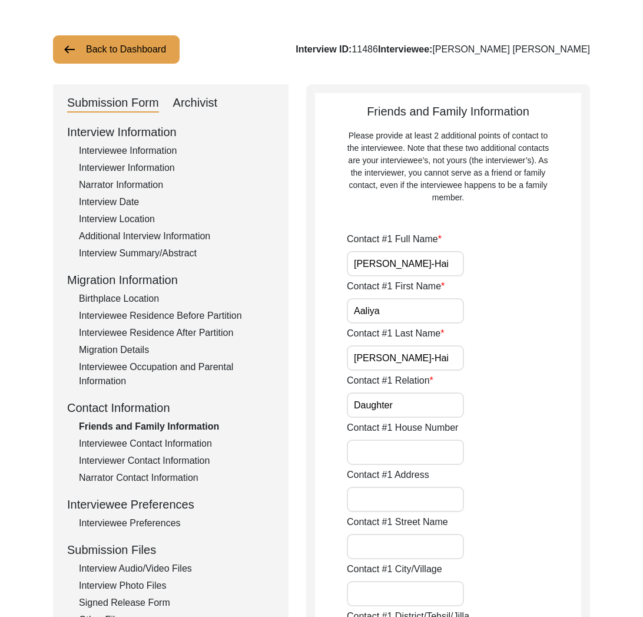
scroll to position [602, 0]
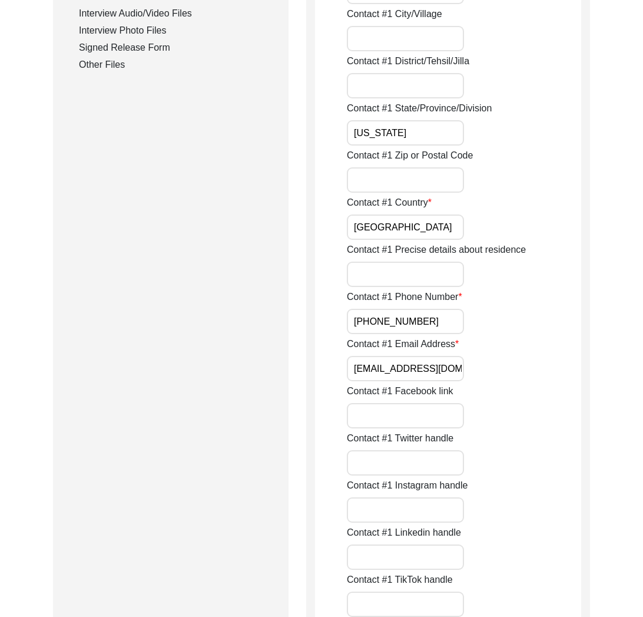
click at [384, 366] on input "[EMAIL_ADDRESS][DOMAIN_NAME]" at bounding box center [405, 368] width 117 height 25
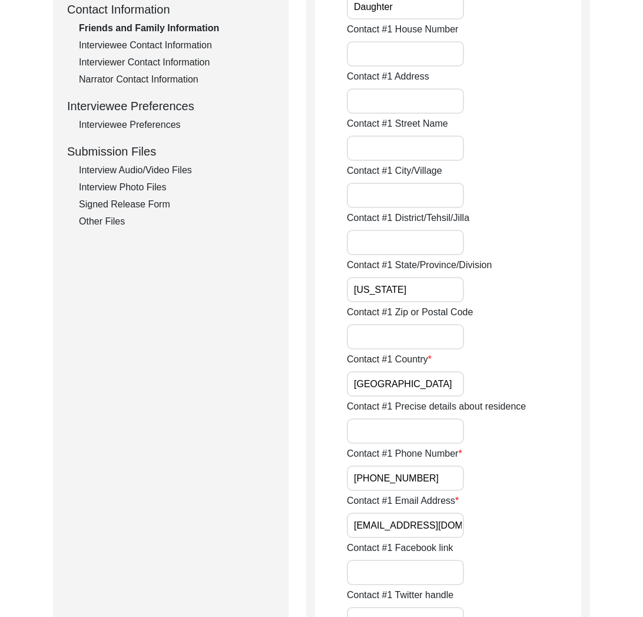
scroll to position [0, 0]
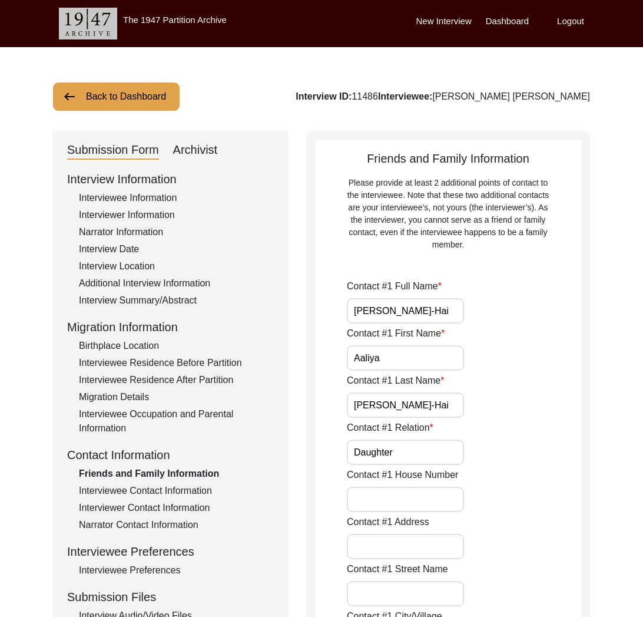
click at [176, 490] on div "Interviewee Contact Information" at bounding box center [177, 491] width 196 height 14
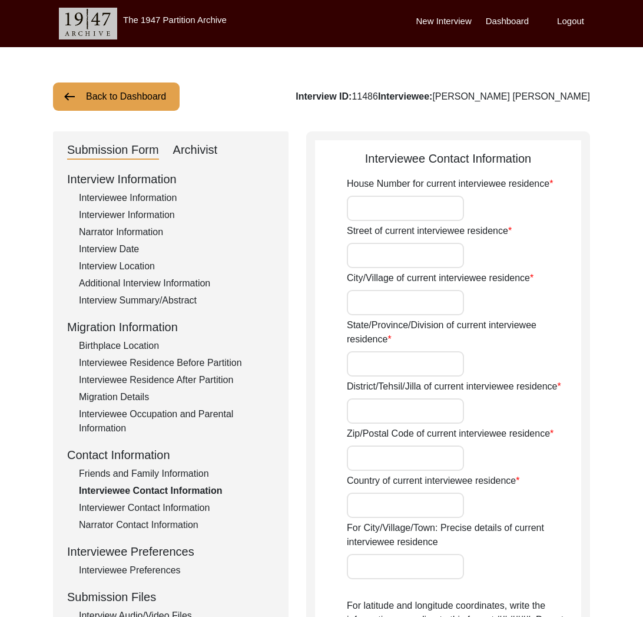
type input "."
type input "Belmont"
type input "[US_STATE]"
type input "."
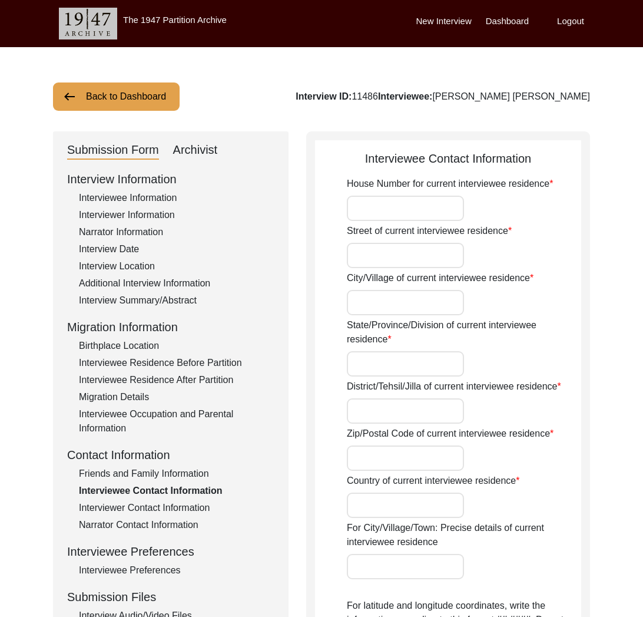
type input "."
type input "[GEOGRAPHIC_DATA]"
type input "[GEOGRAPHIC_DATA], [US_STATE], [GEOGRAPHIC_DATA]"
type input "37.5201"
type input "-122.2760"
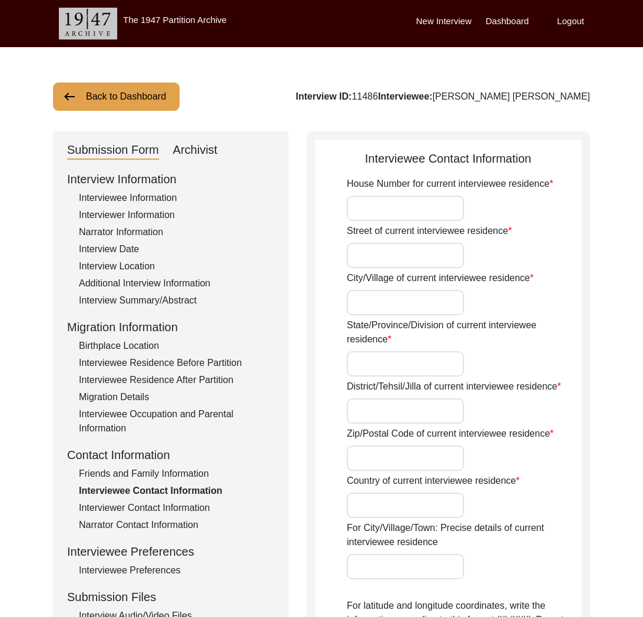
type input "."
drag, startPoint x: 504, startPoint y: 95, endPoint x: 612, endPoint y: 94, distance: 107.8
copy div "[PERSON_NAME] [PERSON_NAME]"
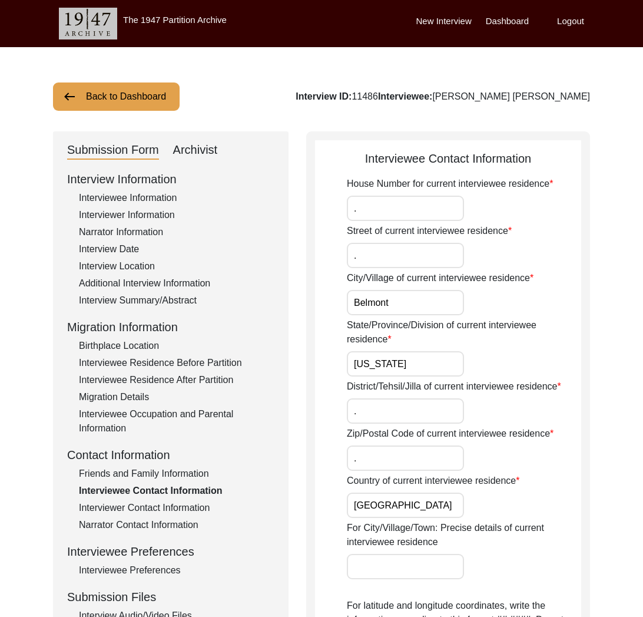
click at [161, 104] on button "Back to Dashboard" at bounding box center [116, 96] width 127 height 28
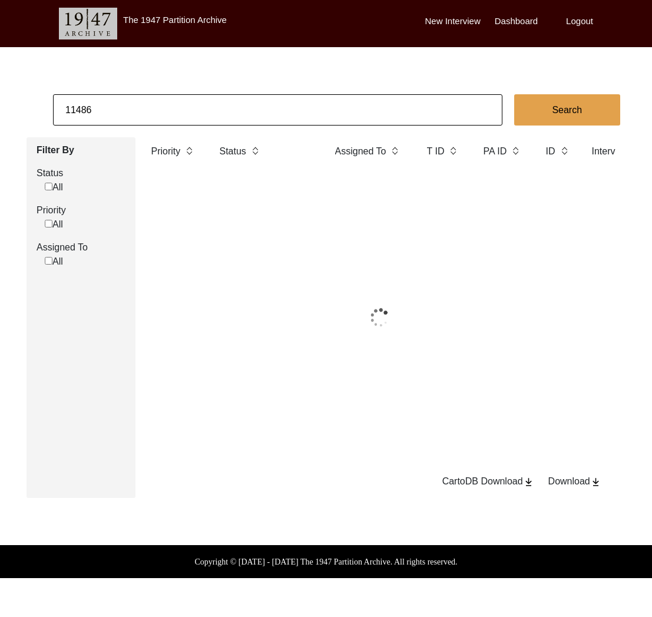
click at [189, 111] on input "11486" at bounding box center [278, 109] width 450 height 31
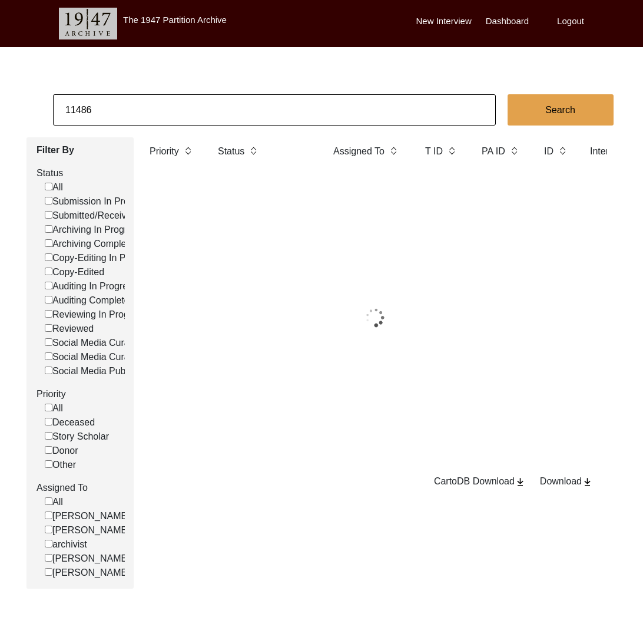
click at [189, 111] on input "11486" at bounding box center [274, 109] width 443 height 31
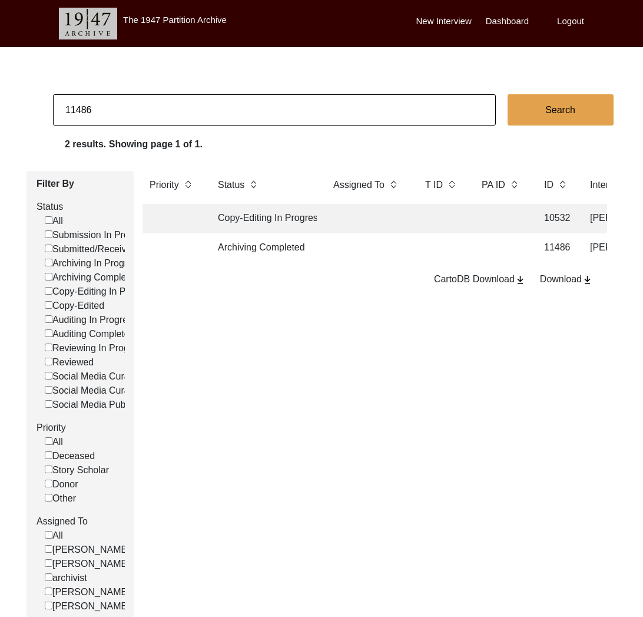
paste input "[PERSON_NAME]"
type input "[PERSON_NAME]"
checkbox input "false"
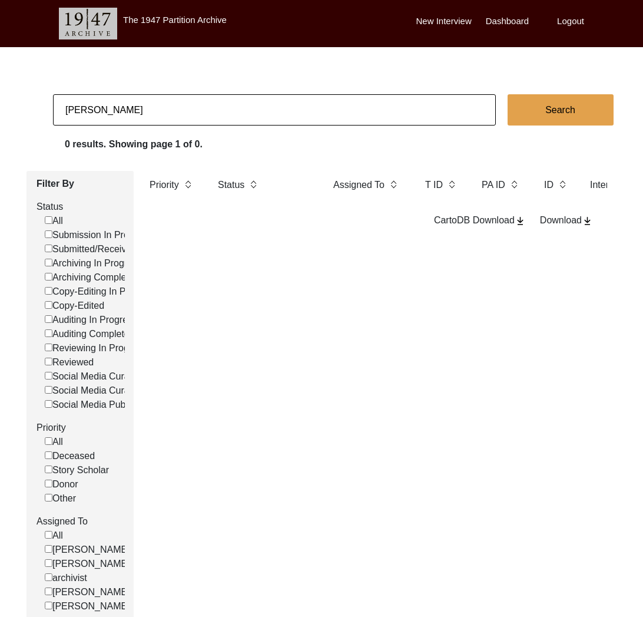
click at [98, 114] on input "[PERSON_NAME]" at bounding box center [274, 109] width 443 height 31
type input "[PERSON_NAME]"
checkbox input "false"
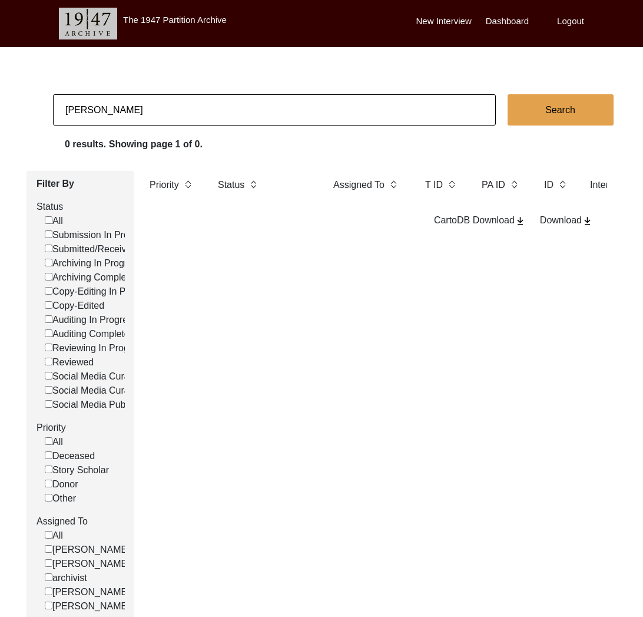
checkbox input "false"
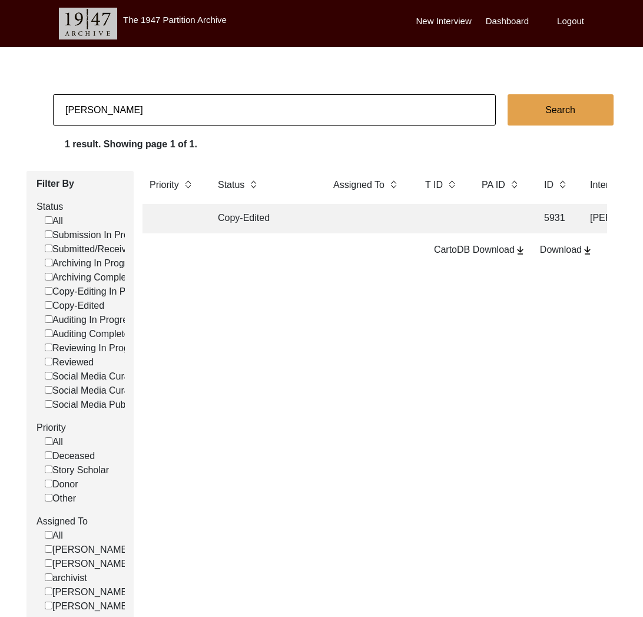
click at [288, 220] on td "Copy-Edited" at bounding box center [264, 218] width 106 height 29
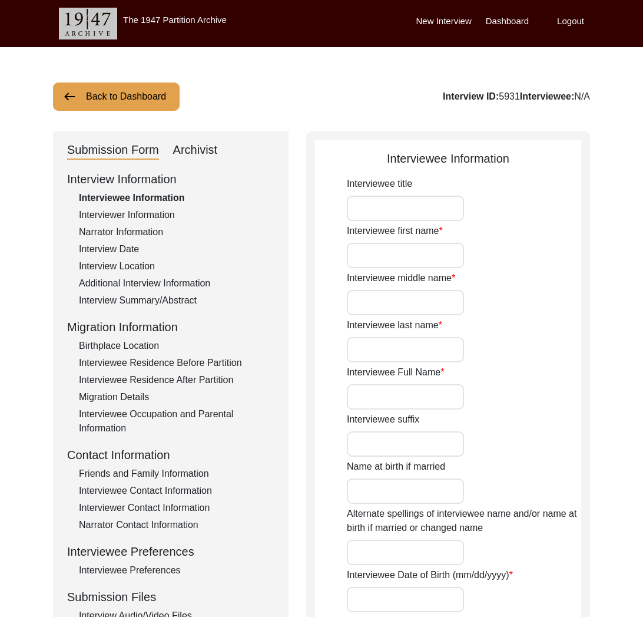
type input "Mr."
type input "[PERSON_NAME]"
type input "Sengupta"
type input "[PERSON_NAME]"
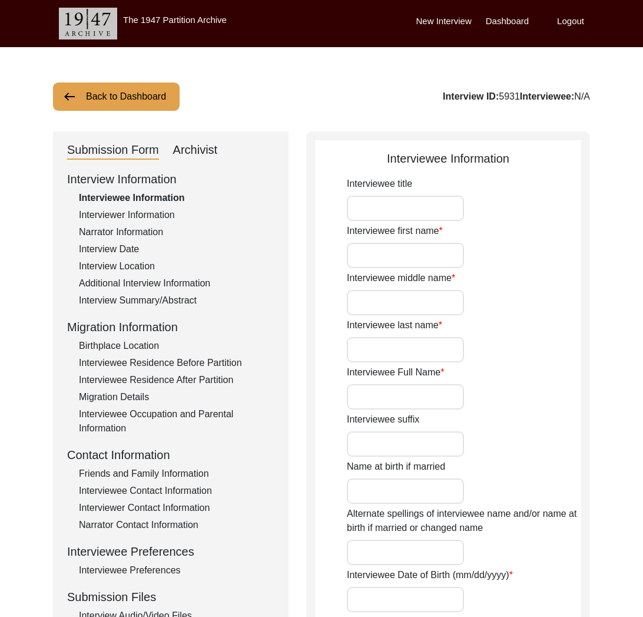
type input "[DATE]"
type input "70"
type input "[DEMOGRAPHIC_DATA]"
type input "no"
type input "Bengali"
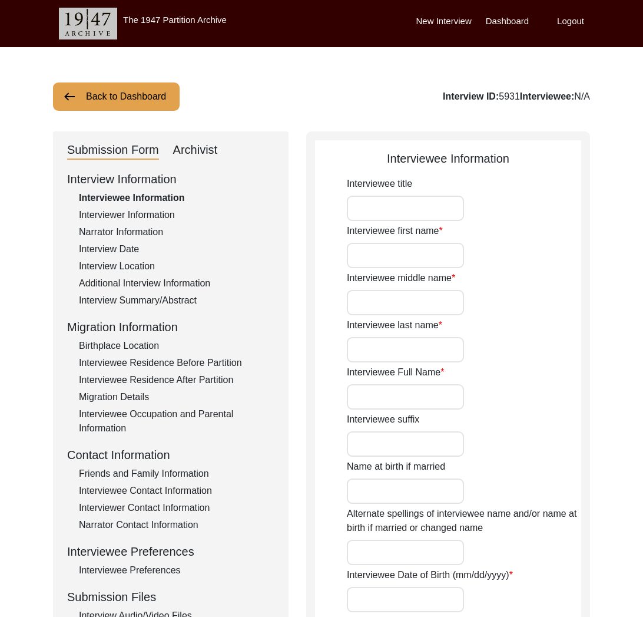
type input "[DEMOGRAPHIC_DATA]"
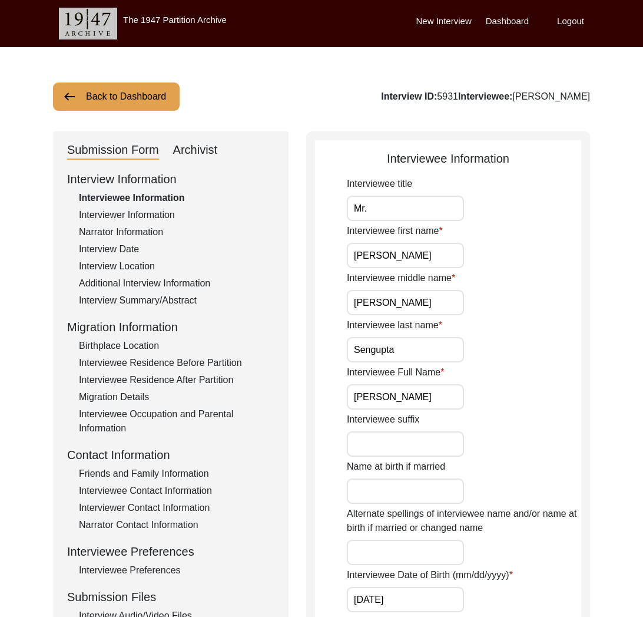
click at [131, 228] on div "Narrator Information" at bounding box center [177, 232] width 196 height 14
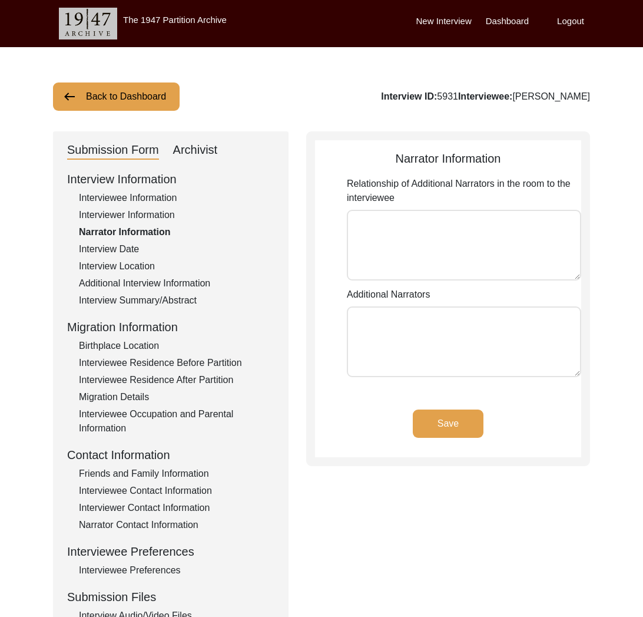
click at [132, 209] on div "Interviewer Information" at bounding box center [177, 215] width 196 height 14
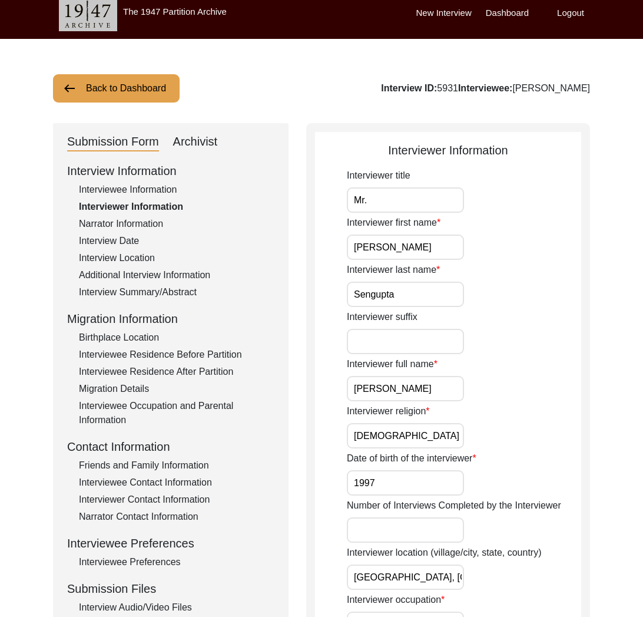
scroll to position [95, 0]
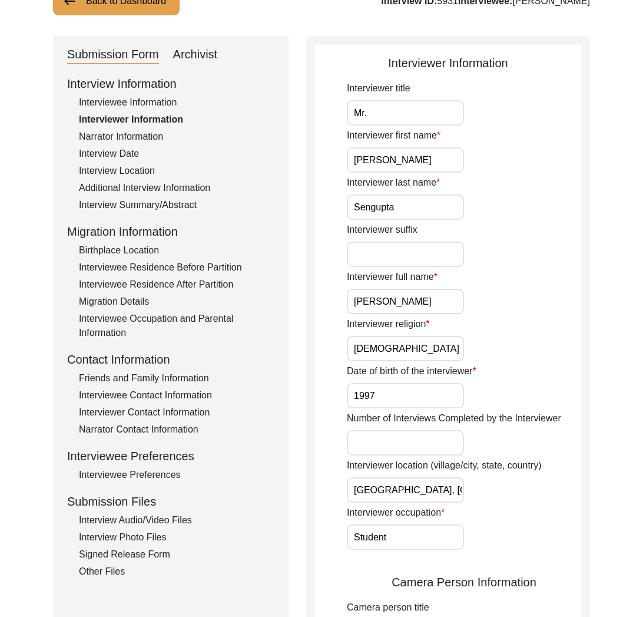
click at [153, 374] on div "Friends and Family Information" at bounding box center [177, 378] width 196 height 14
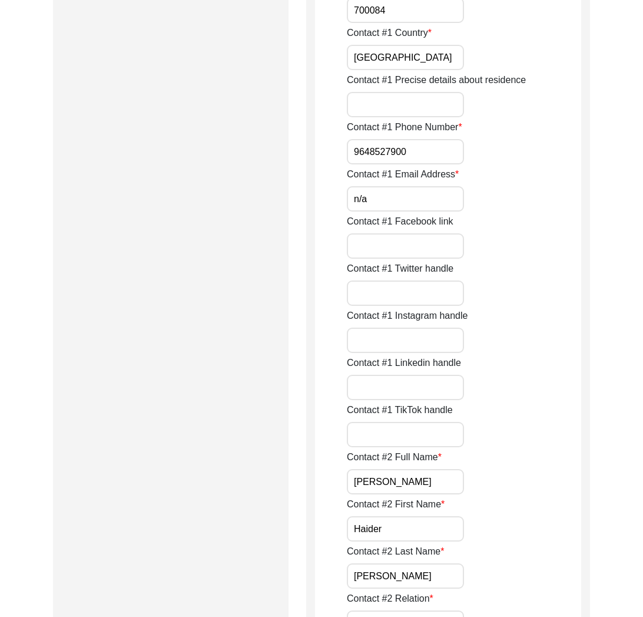
scroll to position [693, 0]
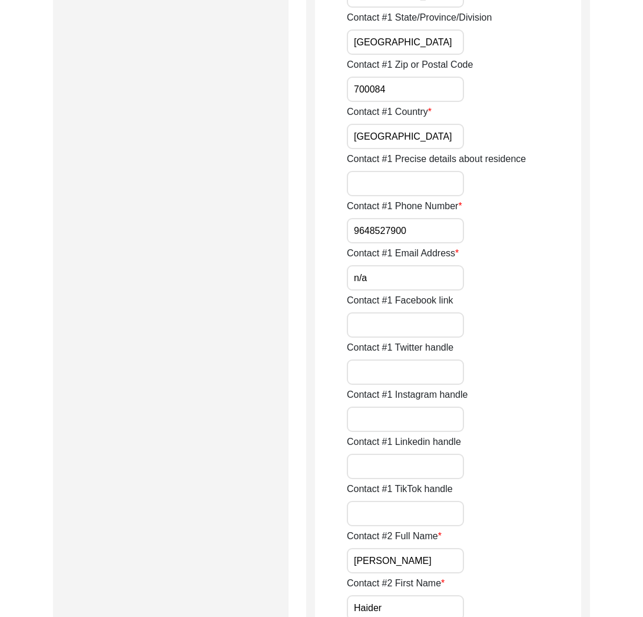
click at [391, 232] on input "9648527900" at bounding box center [405, 230] width 117 height 25
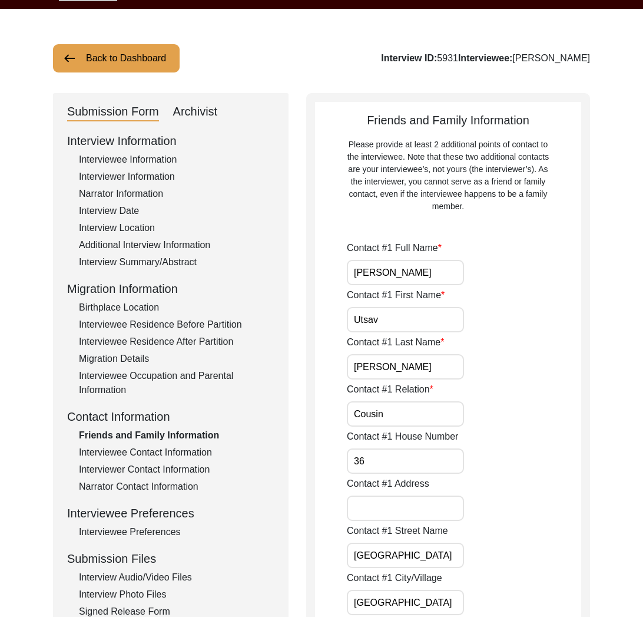
scroll to position [0, 0]
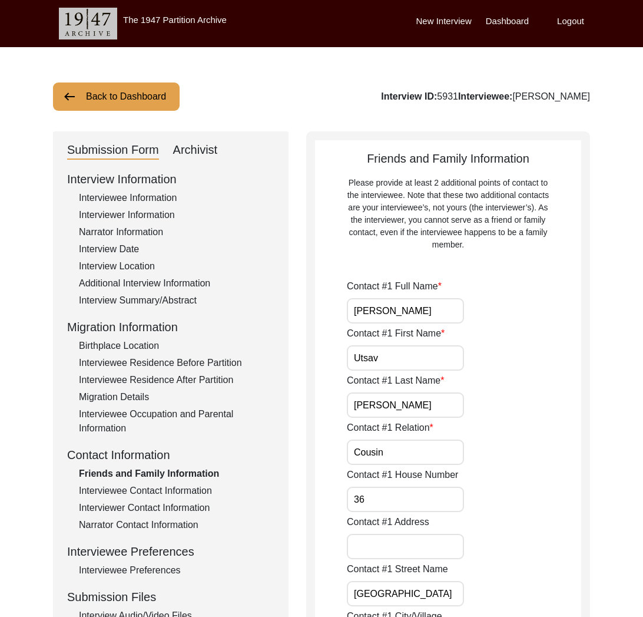
drag, startPoint x: 494, startPoint y: 95, endPoint x: 656, endPoint y: 98, distance: 161.5
copy div "[PERSON_NAME]"
click at [161, 491] on div "Interviewee Contact Information" at bounding box center [177, 491] width 196 height 14
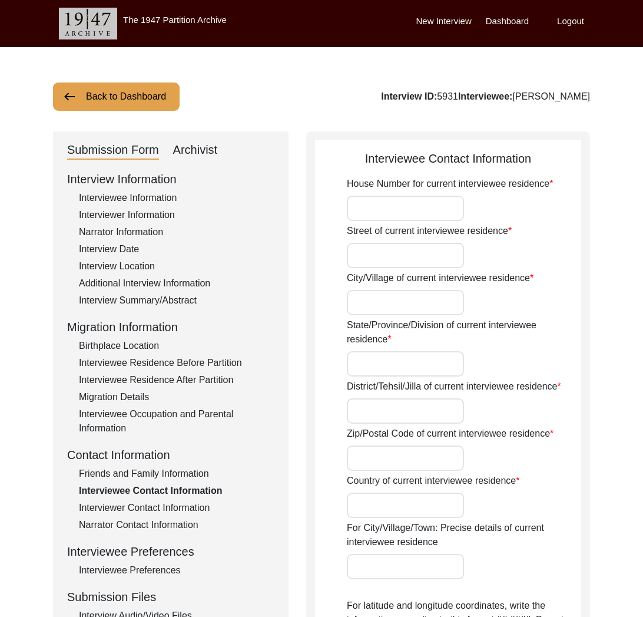
type input "36"
type input "[GEOGRAPHIC_DATA]"
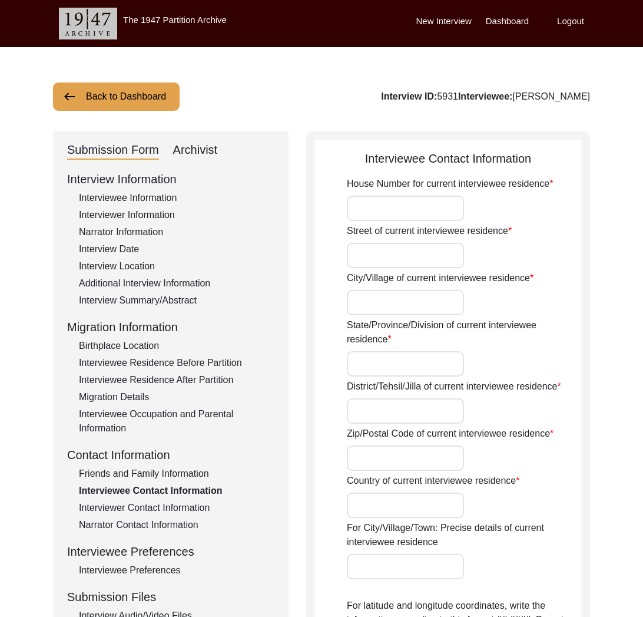
type input "700084"
type input "[GEOGRAPHIC_DATA]"
type input "[GEOGRAPHIC_DATA], [GEOGRAPHIC_DATA], [GEOGRAPHIC_DATA]"
type input "22.5726"
type input "88.3639"
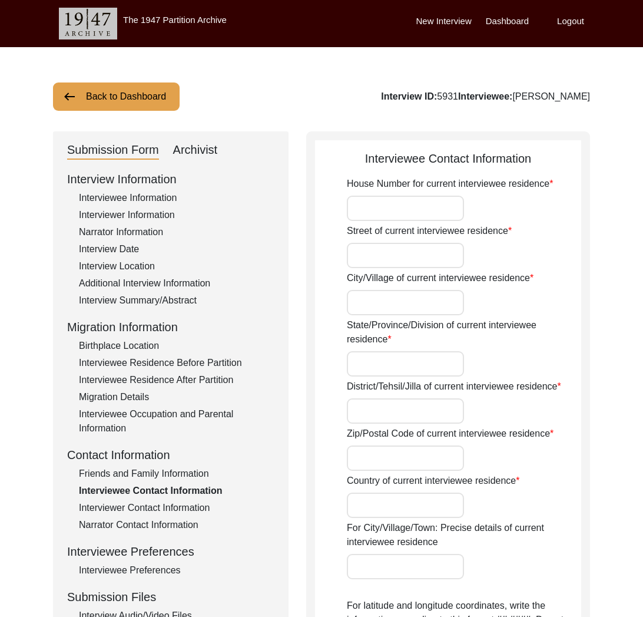
type input "9433258593"
type input "n/a"
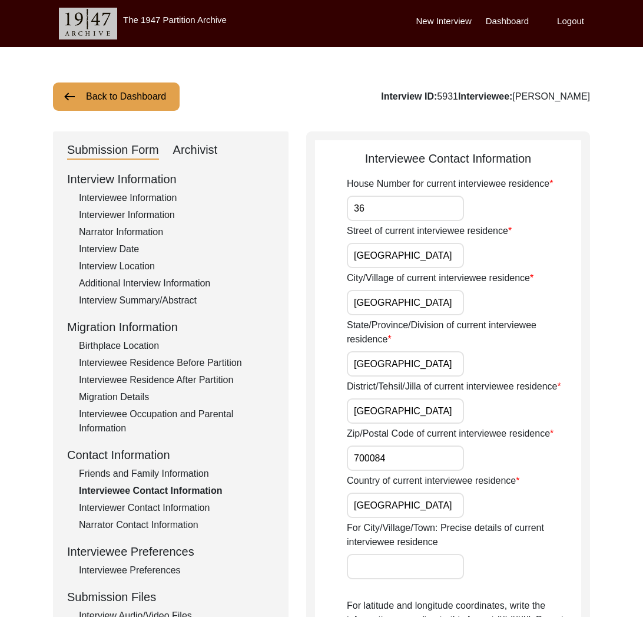
click at [126, 471] on div "Friends and Family Information" at bounding box center [177, 474] width 196 height 14
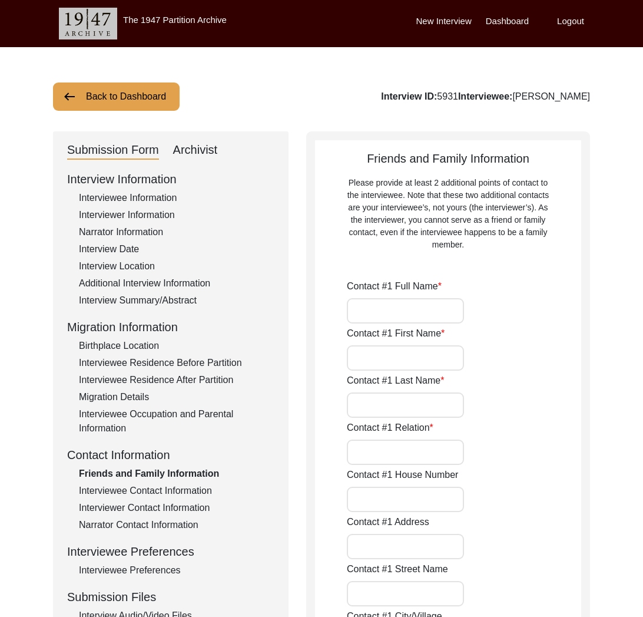
type input "[PERSON_NAME]"
type input "Utsav"
type input "[PERSON_NAME]"
type input "Cousin"
type input "36"
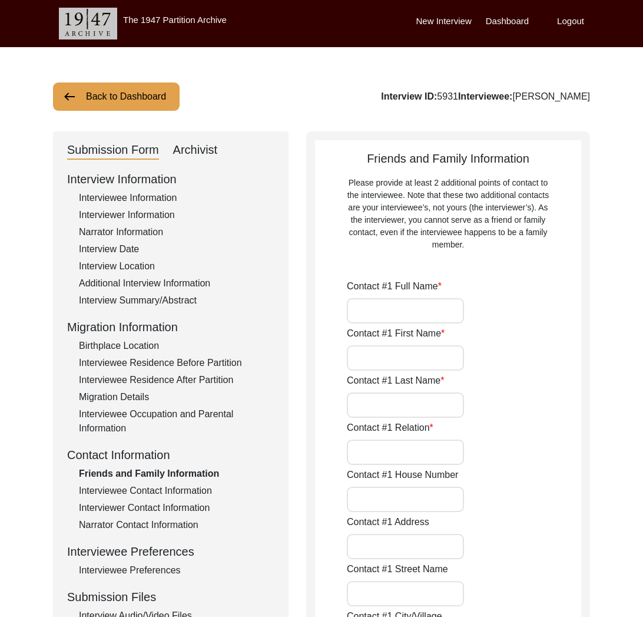
type input "[GEOGRAPHIC_DATA]"
type input "700084"
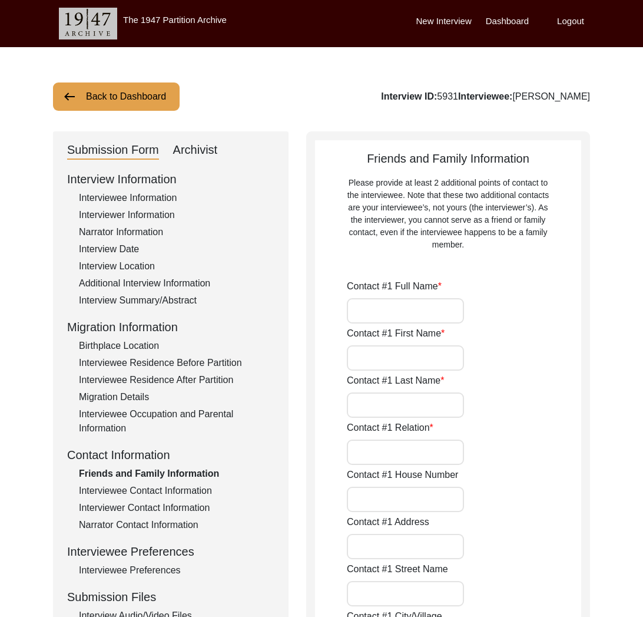
type input "[GEOGRAPHIC_DATA]"
type input "9648527900"
type input "n/a"
type input "[PERSON_NAME]"
type input "Haider"
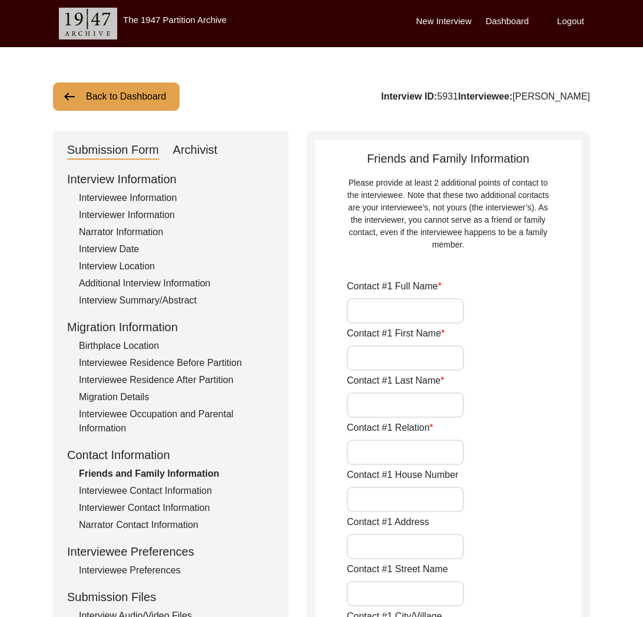
type input "[PERSON_NAME]"
type input "Nephew"
type input "36"
type input "[GEOGRAPHIC_DATA]"
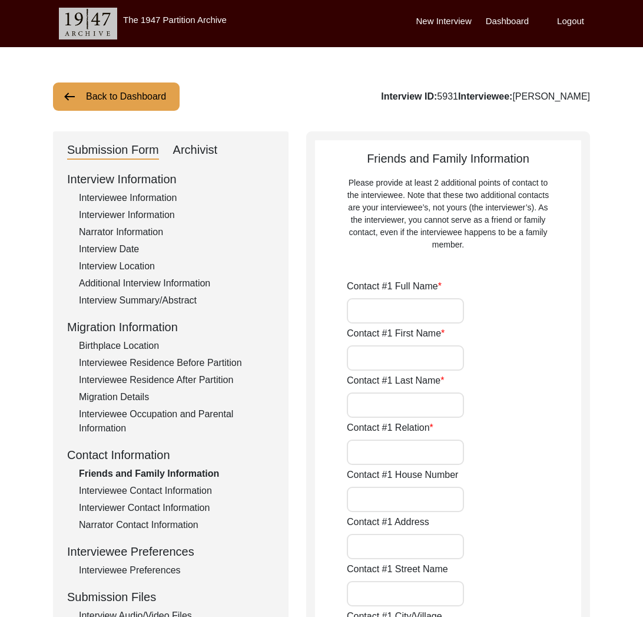
type input "[GEOGRAPHIC_DATA]"
type input "700084"
type input "[GEOGRAPHIC_DATA]"
type input "7698511250"
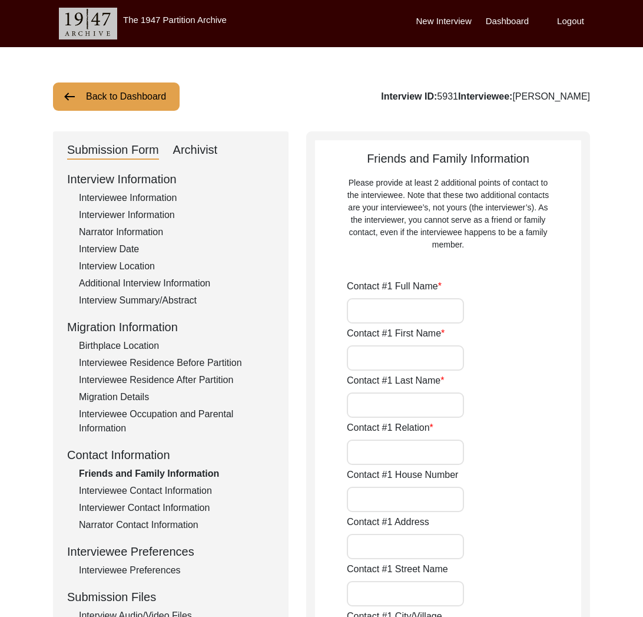
type input "n/a"
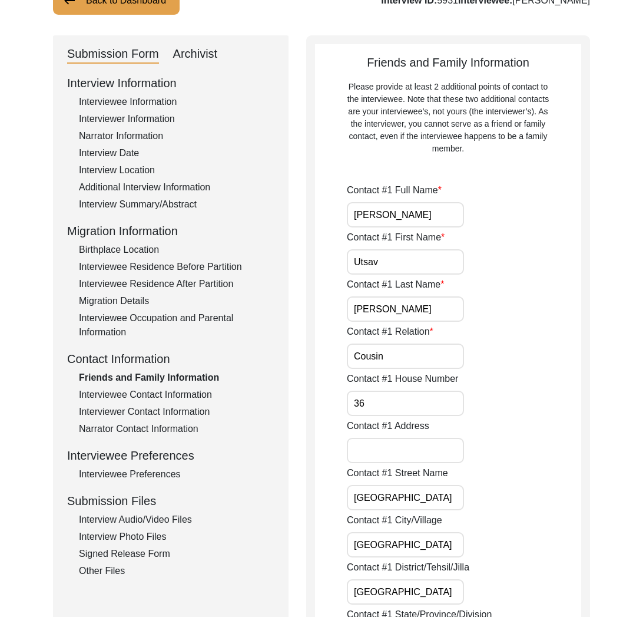
scroll to position [114, 0]
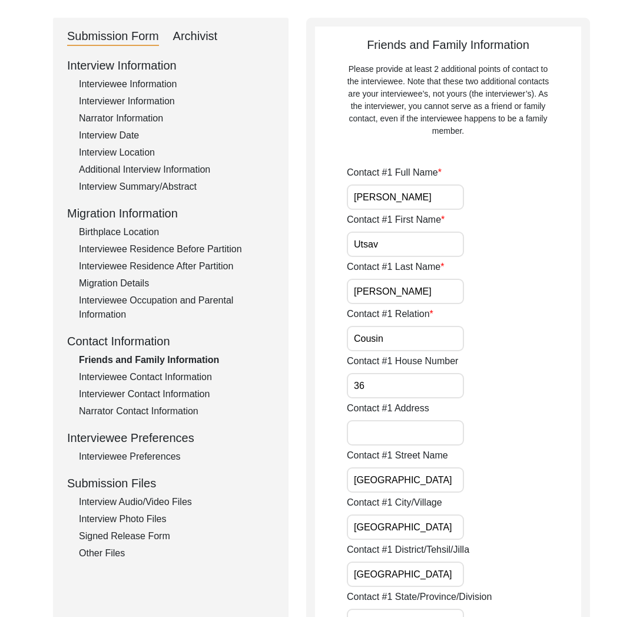
click at [404, 194] on input "[PERSON_NAME]" at bounding box center [405, 196] width 117 height 25
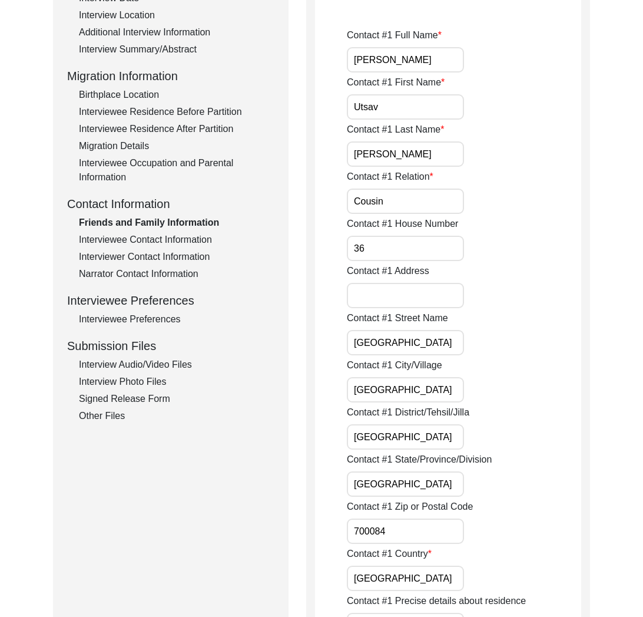
scroll to position [373, 0]
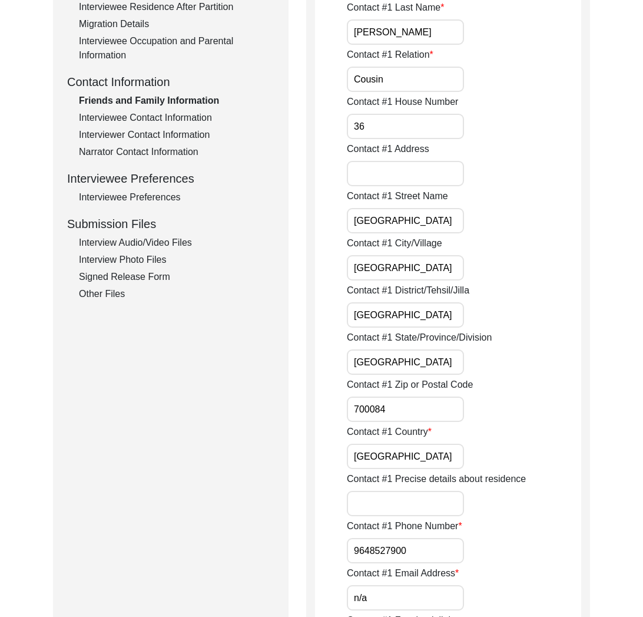
click at [388, 547] on input "9648527900" at bounding box center [405, 550] width 117 height 25
drag, startPoint x: 388, startPoint y: 547, endPoint x: 23, endPoint y: 507, distance: 366.9
click at [387, 547] on input "9648527900" at bounding box center [405, 550] width 117 height 25
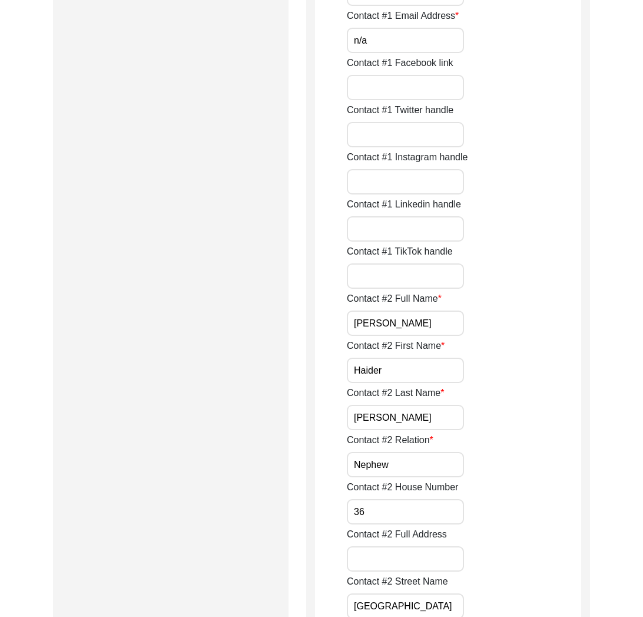
click at [374, 322] on input "[PERSON_NAME]" at bounding box center [405, 322] width 117 height 25
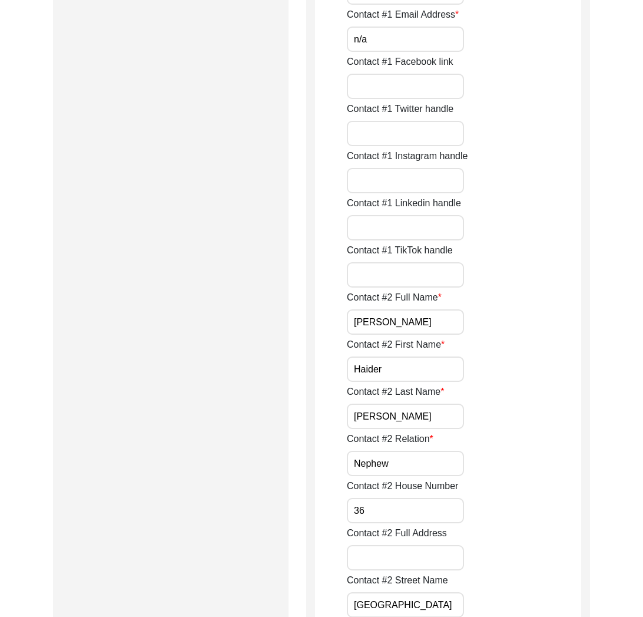
click at [374, 322] on input "[PERSON_NAME]" at bounding box center [405, 321] width 117 height 25
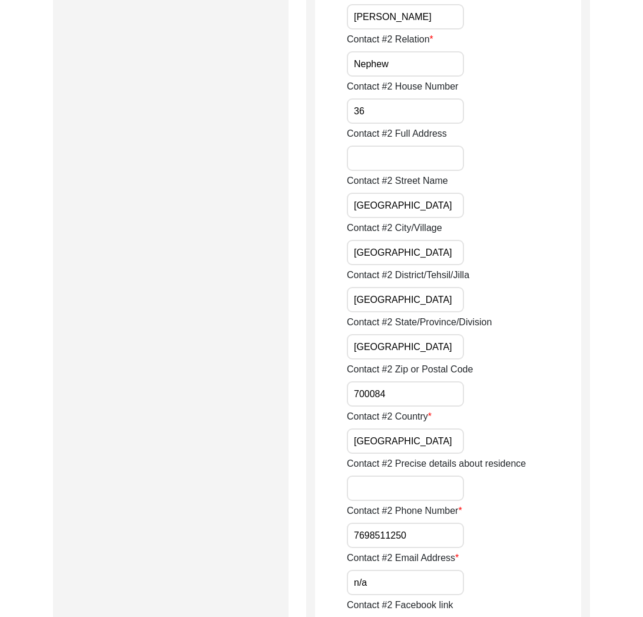
scroll to position [1457, 0]
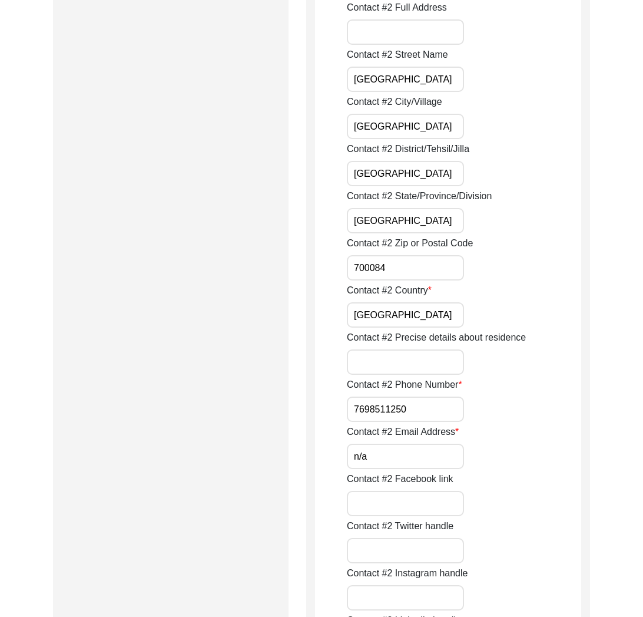
click at [385, 403] on input "7698511250" at bounding box center [405, 408] width 117 height 25
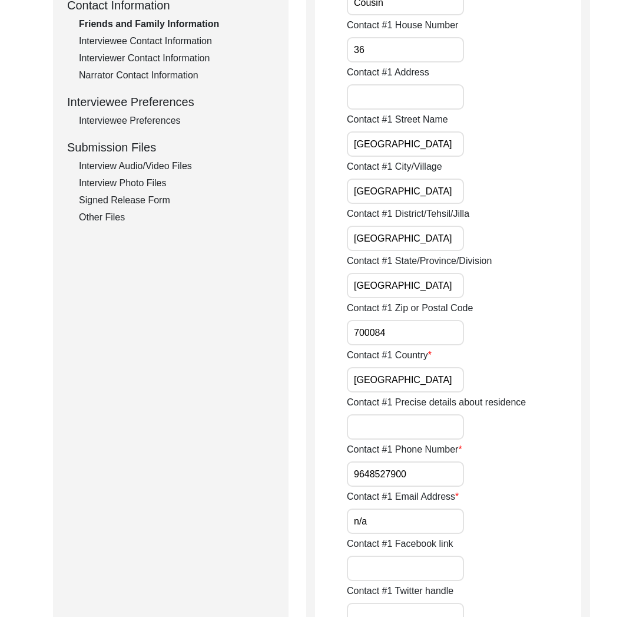
scroll to position [220, 0]
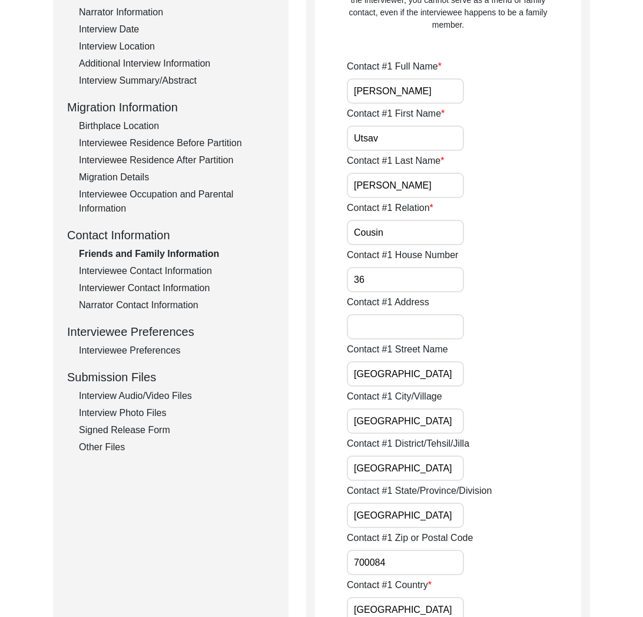
click at [110, 279] on div "Interview Information Interviewee Information Interviewer Information Narrator …" at bounding box center [170, 203] width 207 height 504
click at [110, 276] on div "Interviewee Contact Information" at bounding box center [177, 271] width 196 height 14
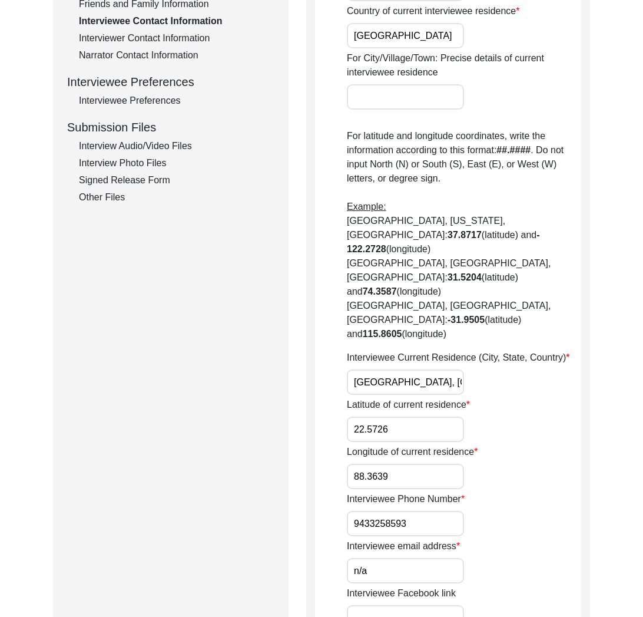
scroll to position [470, 0]
click at [378, 510] on input "9433258593" at bounding box center [405, 522] width 117 height 25
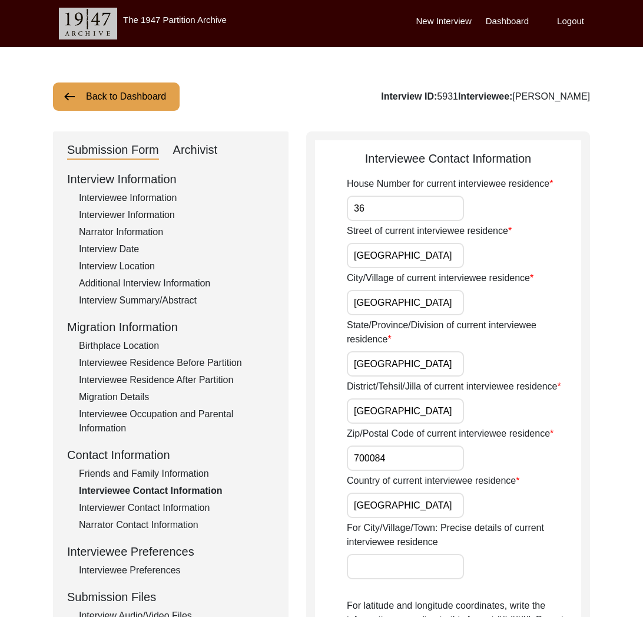
click at [128, 97] on button "Back to Dashboard" at bounding box center [116, 96] width 127 height 28
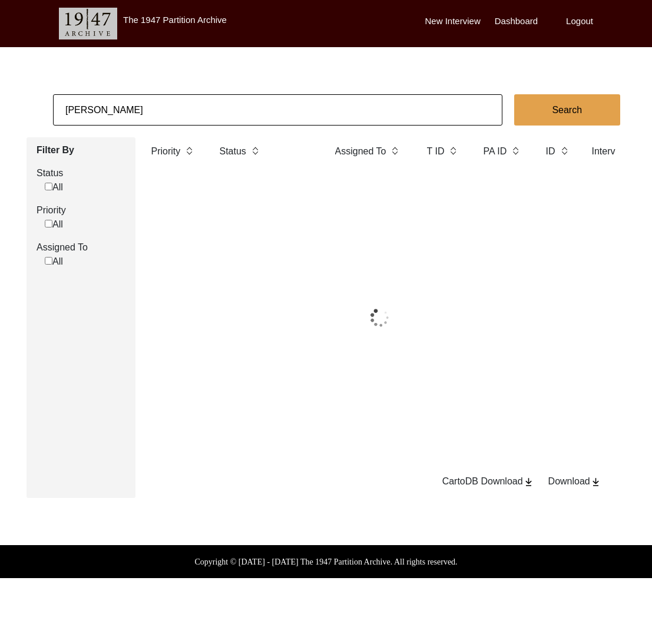
click at [148, 106] on input "[PERSON_NAME]" at bounding box center [278, 109] width 450 height 31
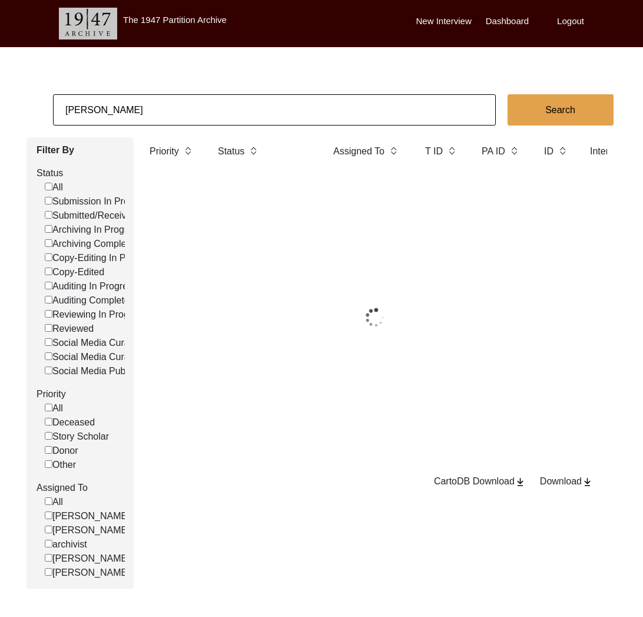
click at [148, 106] on input "[PERSON_NAME]" at bounding box center [274, 109] width 443 height 31
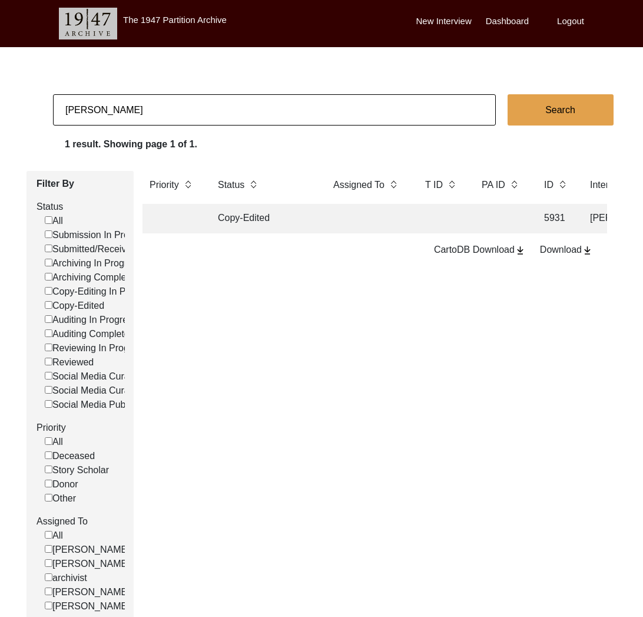
type input "[PERSON_NAME]"
checkbox input "false"
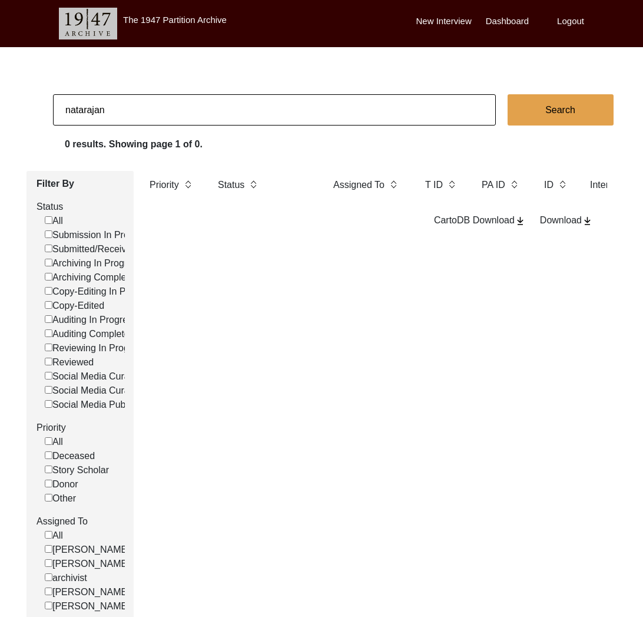
type input "natarajan"
checkbox input "false"
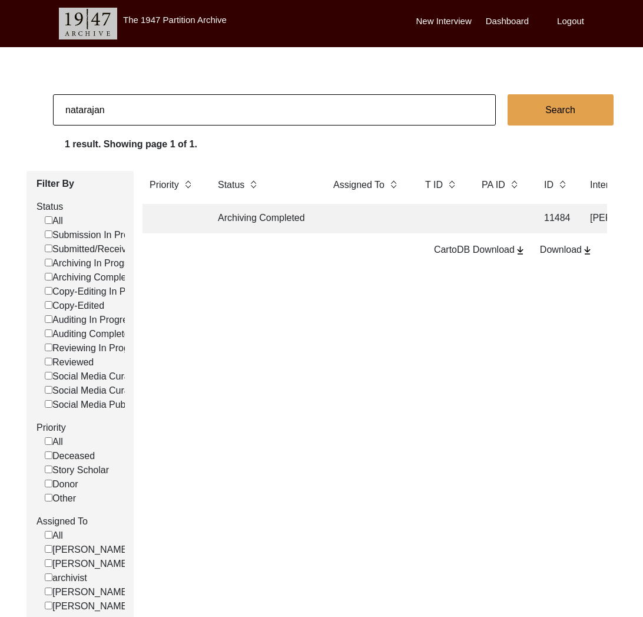
click at [258, 220] on td "Archiving Completed" at bounding box center [264, 218] width 106 height 29
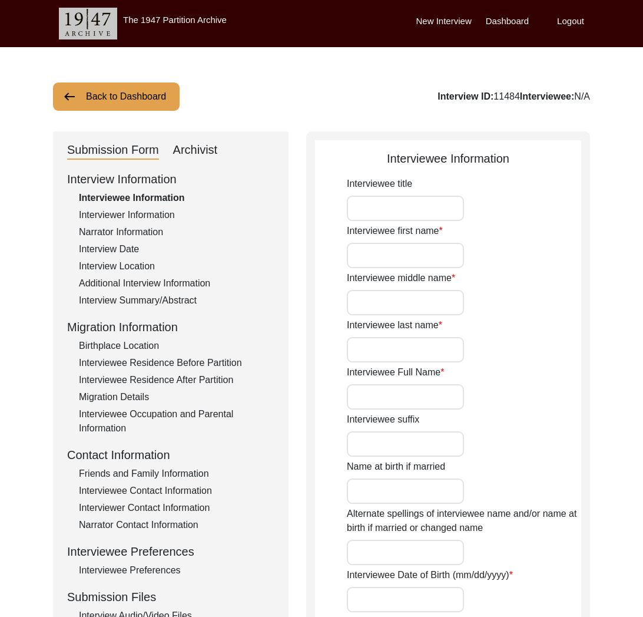
type input "Dr."
type input "[PERSON_NAME]"
type input "Natarajan"
type input "[PERSON_NAME]"
click at [143, 215] on div "Interviewer Information" at bounding box center [177, 215] width 196 height 14
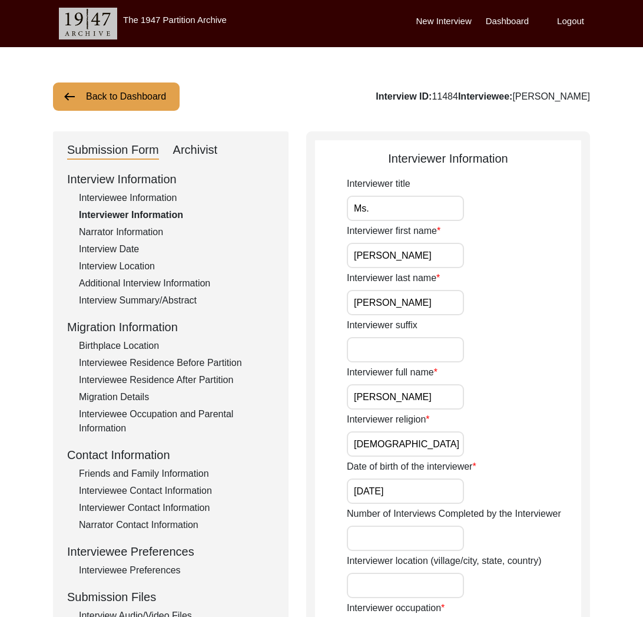
click at [205, 142] on div "Archivist" at bounding box center [195, 150] width 45 height 19
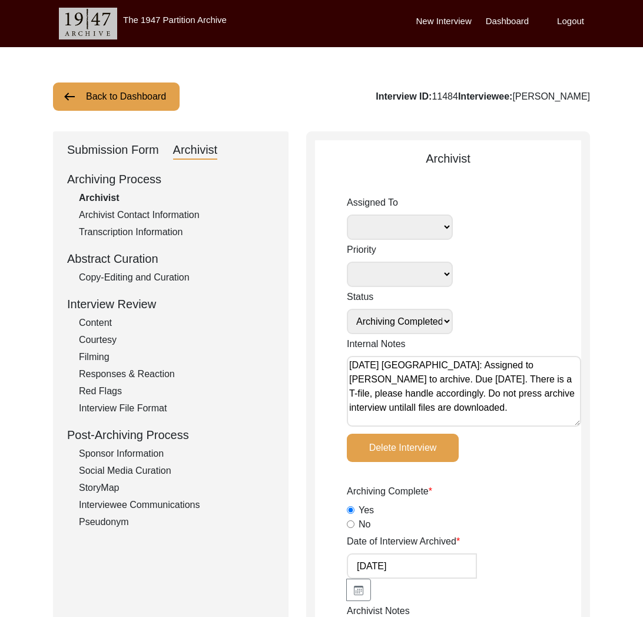
click at [154, 209] on div "Archivist Contact Information" at bounding box center [177, 215] width 196 height 14
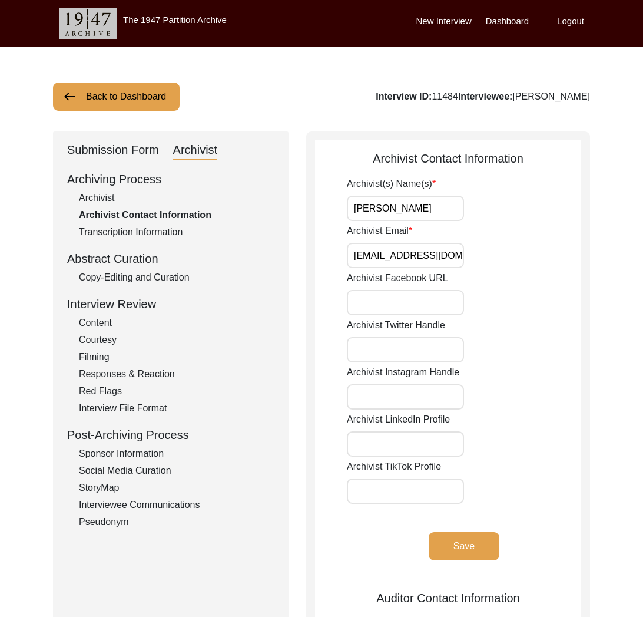
click at [137, 154] on div "Submission Form" at bounding box center [113, 150] width 92 height 19
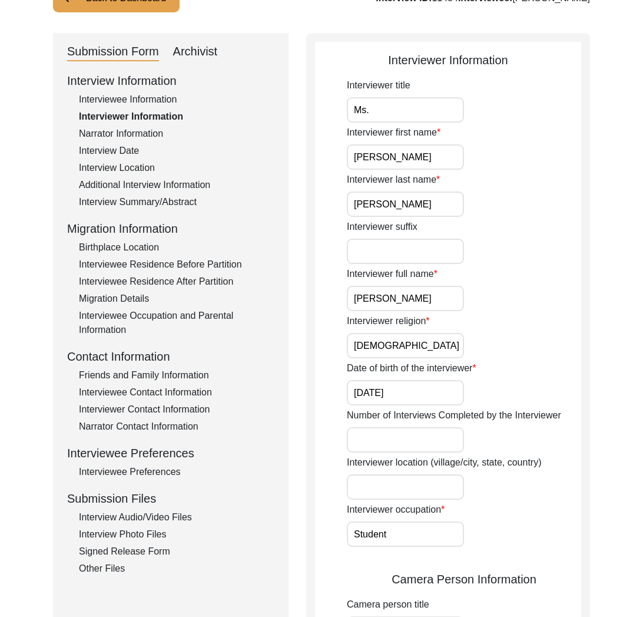
scroll to position [243, 0]
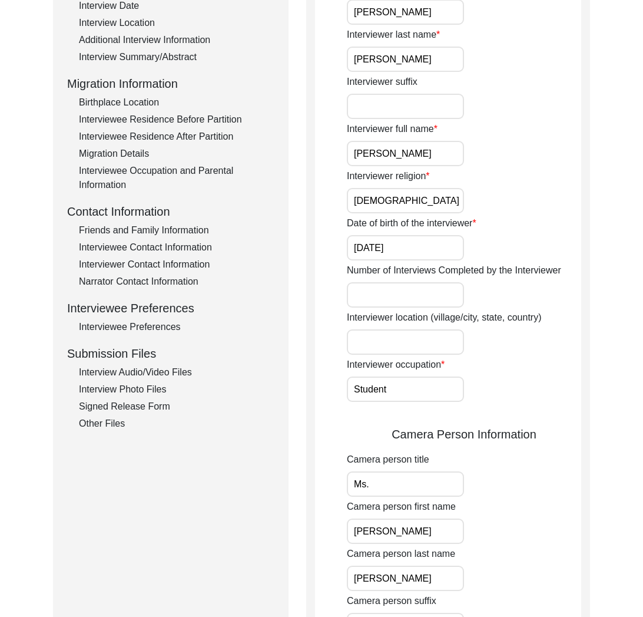
drag, startPoint x: 177, startPoint y: 372, endPoint x: 170, endPoint y: 378, distance: 9.2
click at [177, 373] on div "Interview Audio/Video Files" at bounding box center [177, 372] width 196 height 14
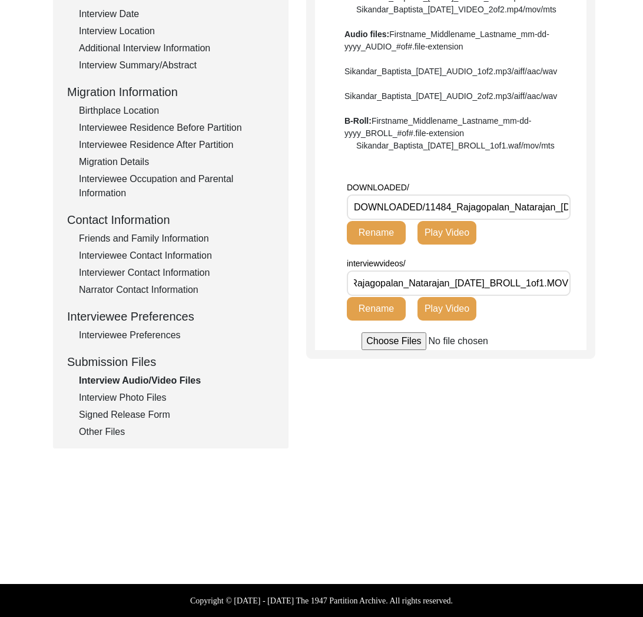
scroll to position [0, 124]
click at [148, 394] on div "Interview Photo Files" at bounding box center [177, 398] width 196 height 14
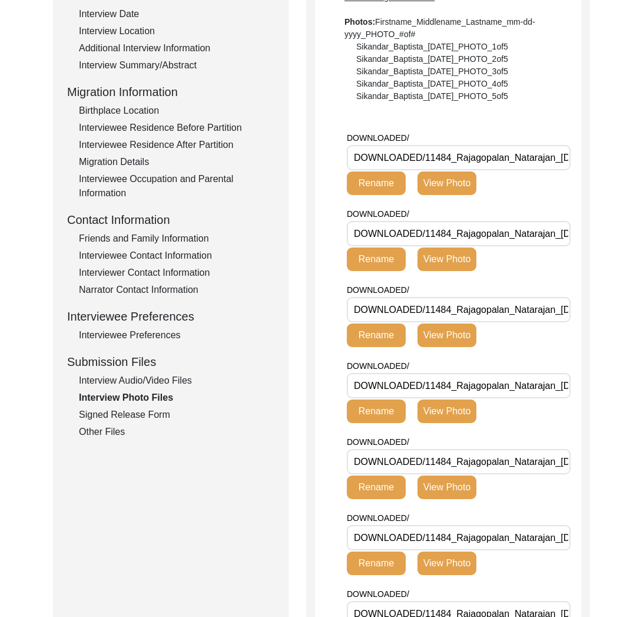
click at [124, 429] on div "Other Files" at bounding box center [177, 432] width 196 height 14
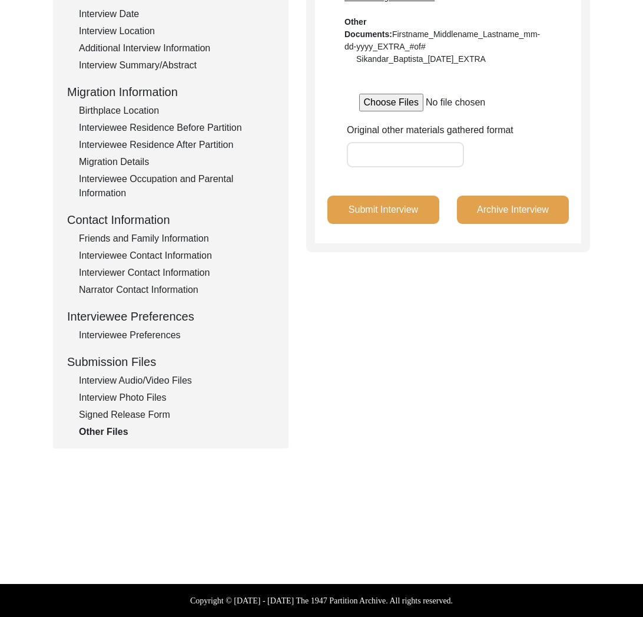
click at [128, 416] on div "Signed Release Form" at bounding box center [177, 415] width 196 height 14
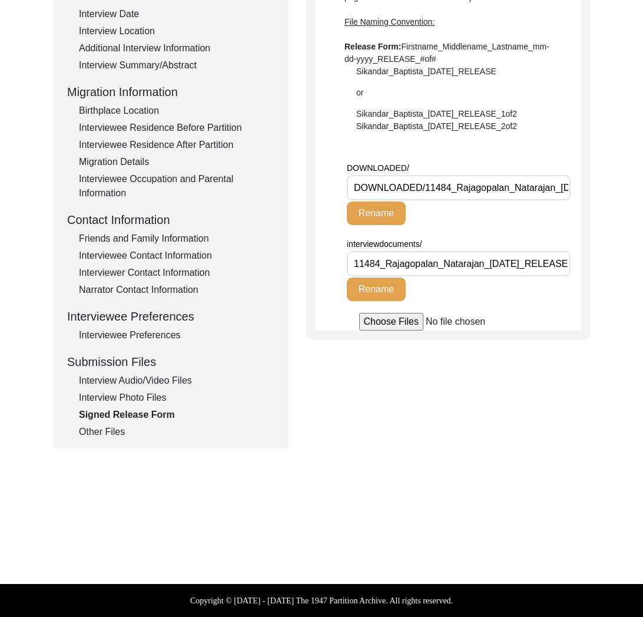
scroll to position [0, 0]
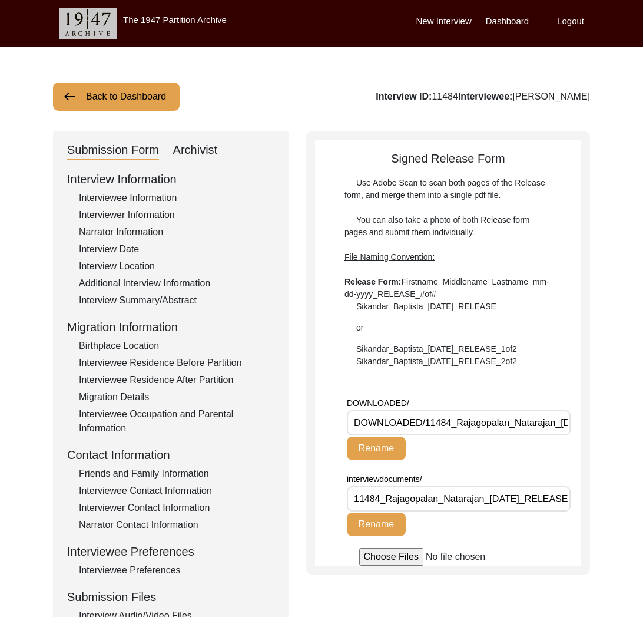
click at [199, 142] on div "Archivist" at bounding box center [195, 150] width 45 height 19
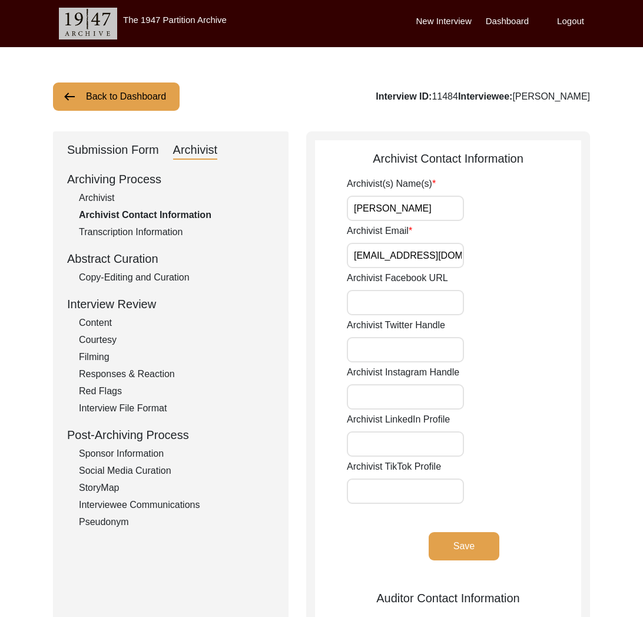
click at [107, 191] on div "Archivist" at bounding box center [177, 198] width 196 height 14
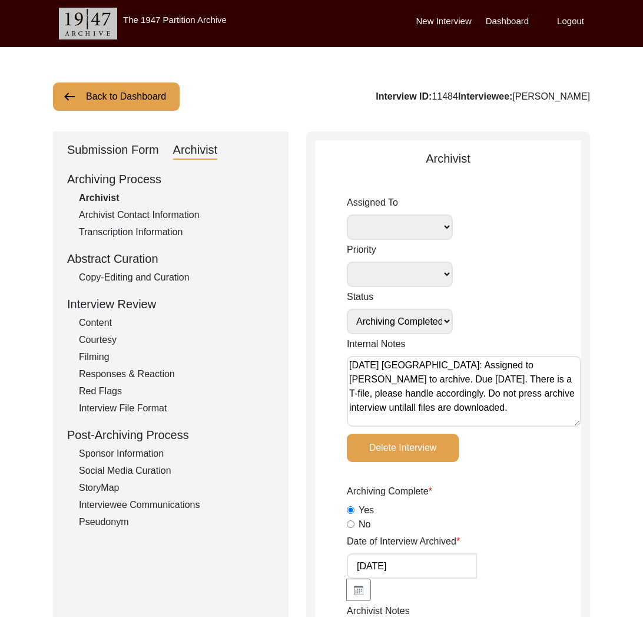
click at [139, 150] on div "Submission Form" at bounding box center [113, 150] width 92 height 19
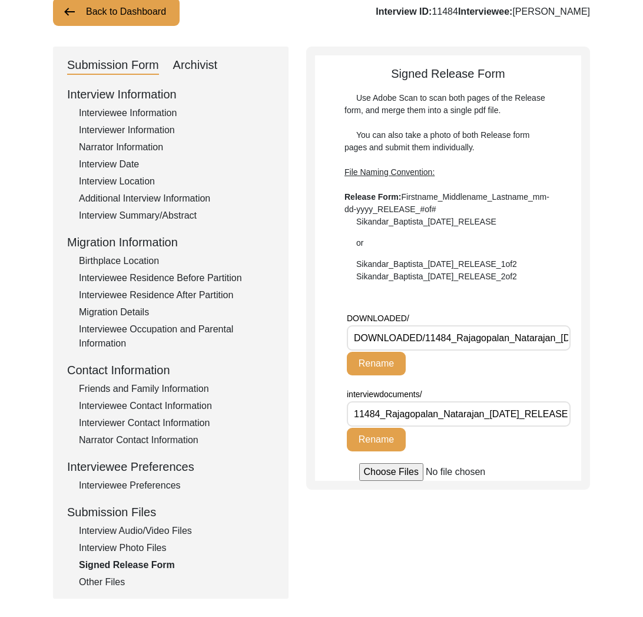
scroll to position [147, 0]
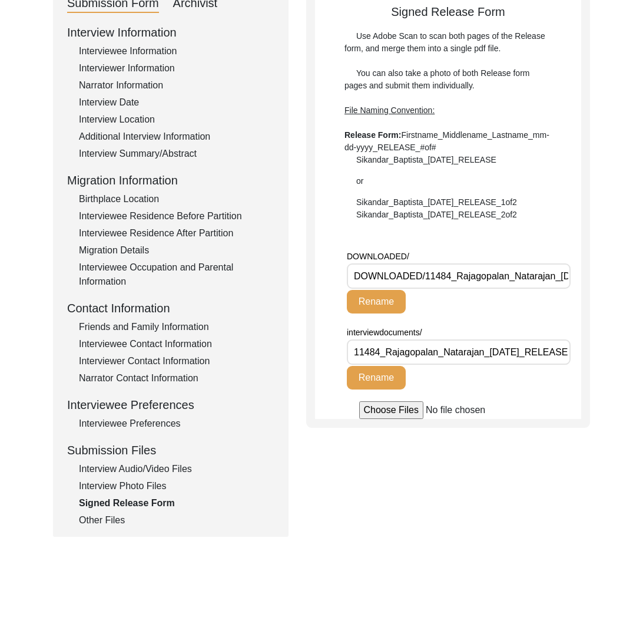
click at [160, 458] on div "Submission Files" at bounding box center [170, 450] width 207 height 18
click at [160, 471] on div "Interview Audio/Video Files" at bounding box center [177, 469] width 196 height 14
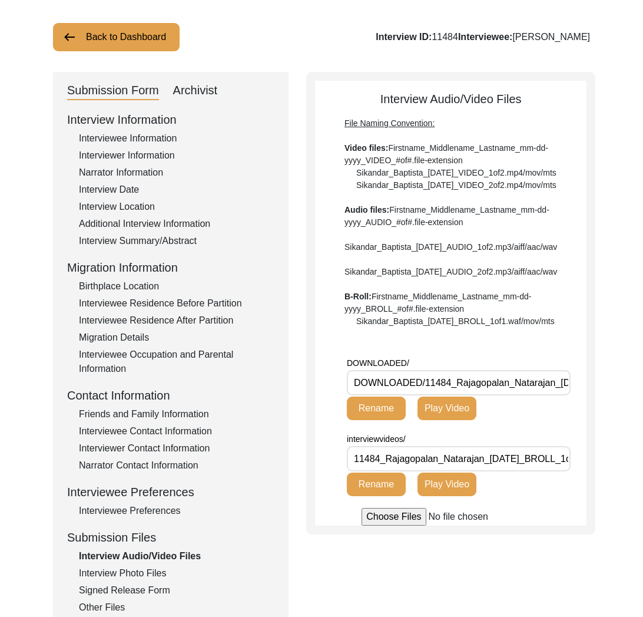
scroll to position [12, 0]
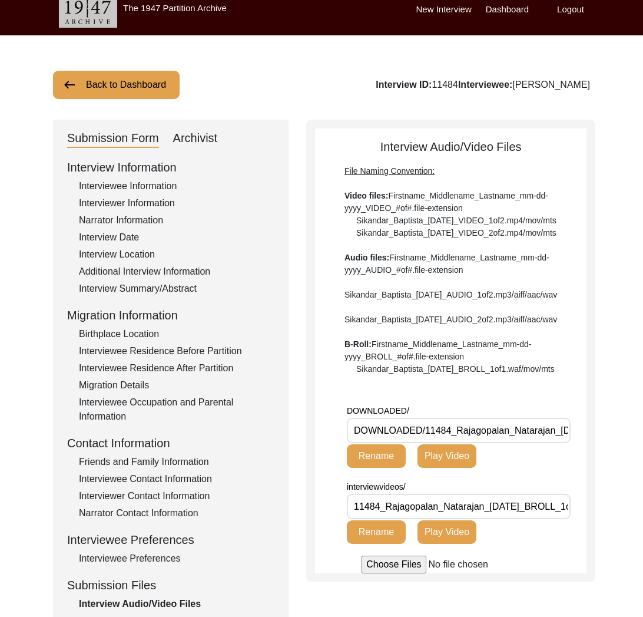
click at [103, 238] on div "Interview Date" at bounding box center [177, 237] width 196 height 14
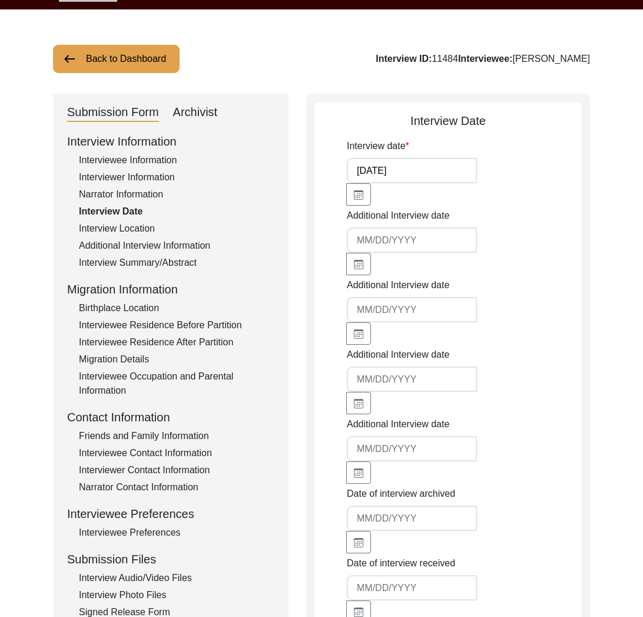
scroll to position [57, 0]
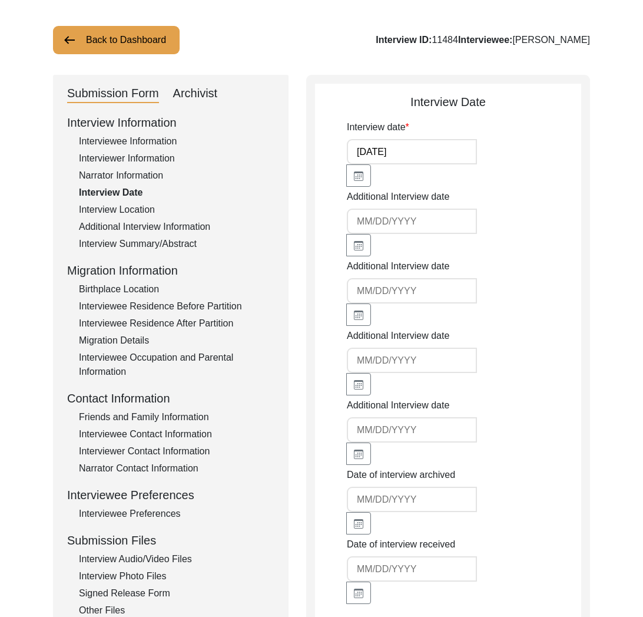
drag, startPoint x: 203, startPoint y: 88, endPoint x: 210, endPoint y: 103, distance: 16.3
click at [203, 88] on div "Archivist" at bounding box center [195, 93] width 45 height 19
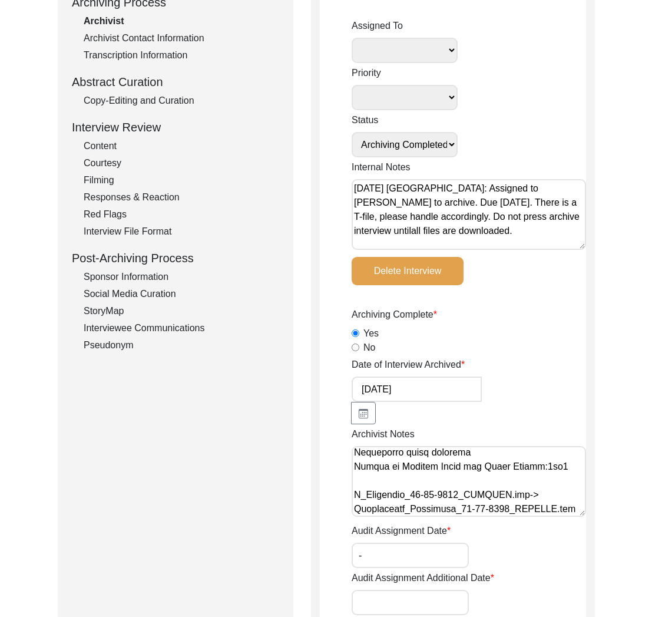
scroll to position [0, 0]
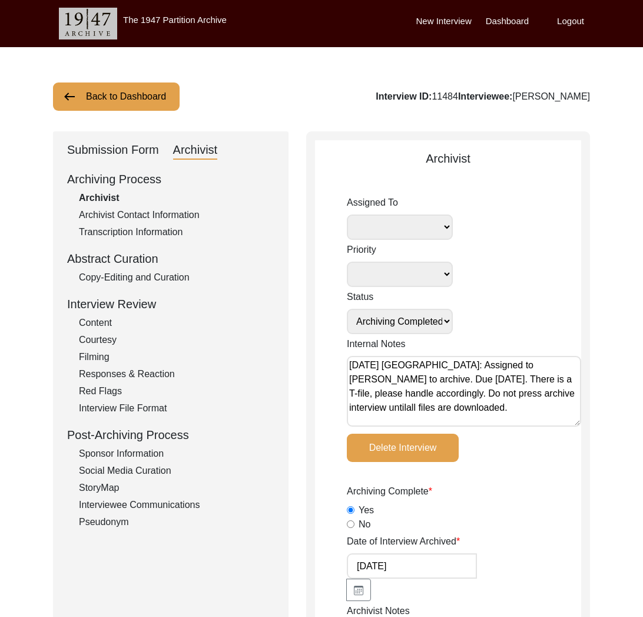
click at [574, 20] on label "Logout" at bounding box center [570, 22] width 27 height 14
